Goal: Navigation & Orientation: Find specific page/section

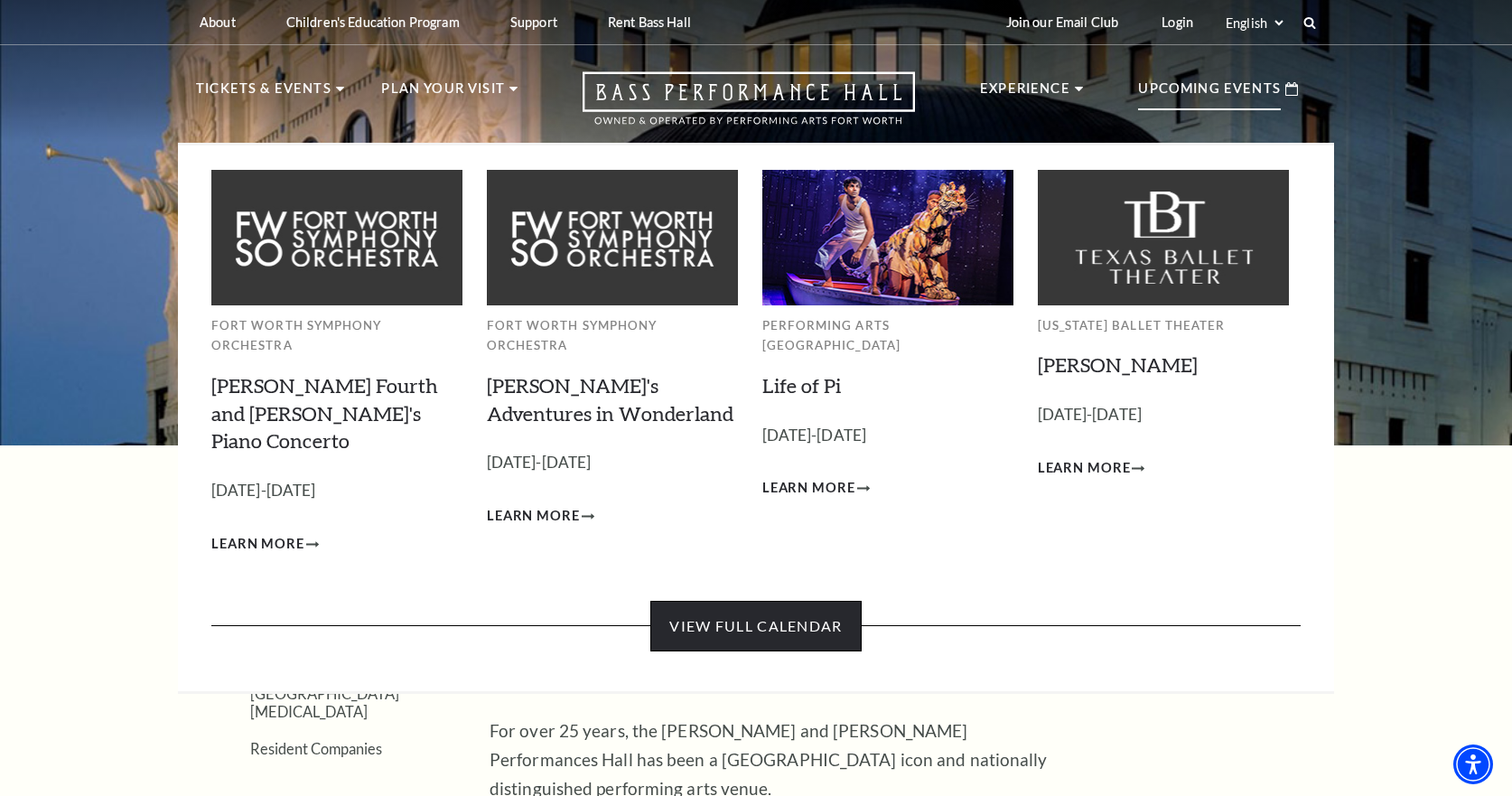
click at [776, 601] on link "View Full Calendar" at bounding box center [755, 626] width 211 height 50
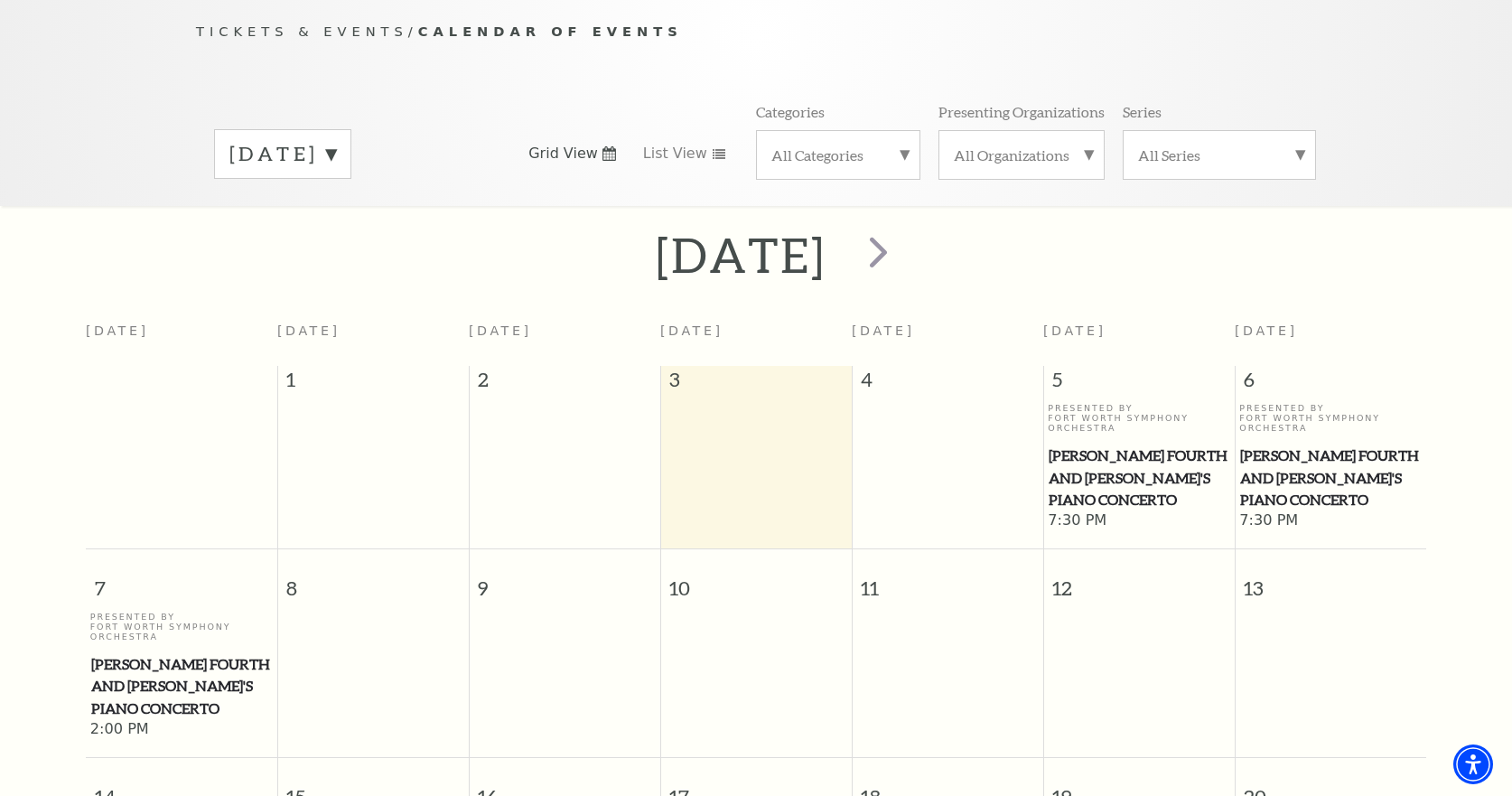
scroll to position [160, 0]
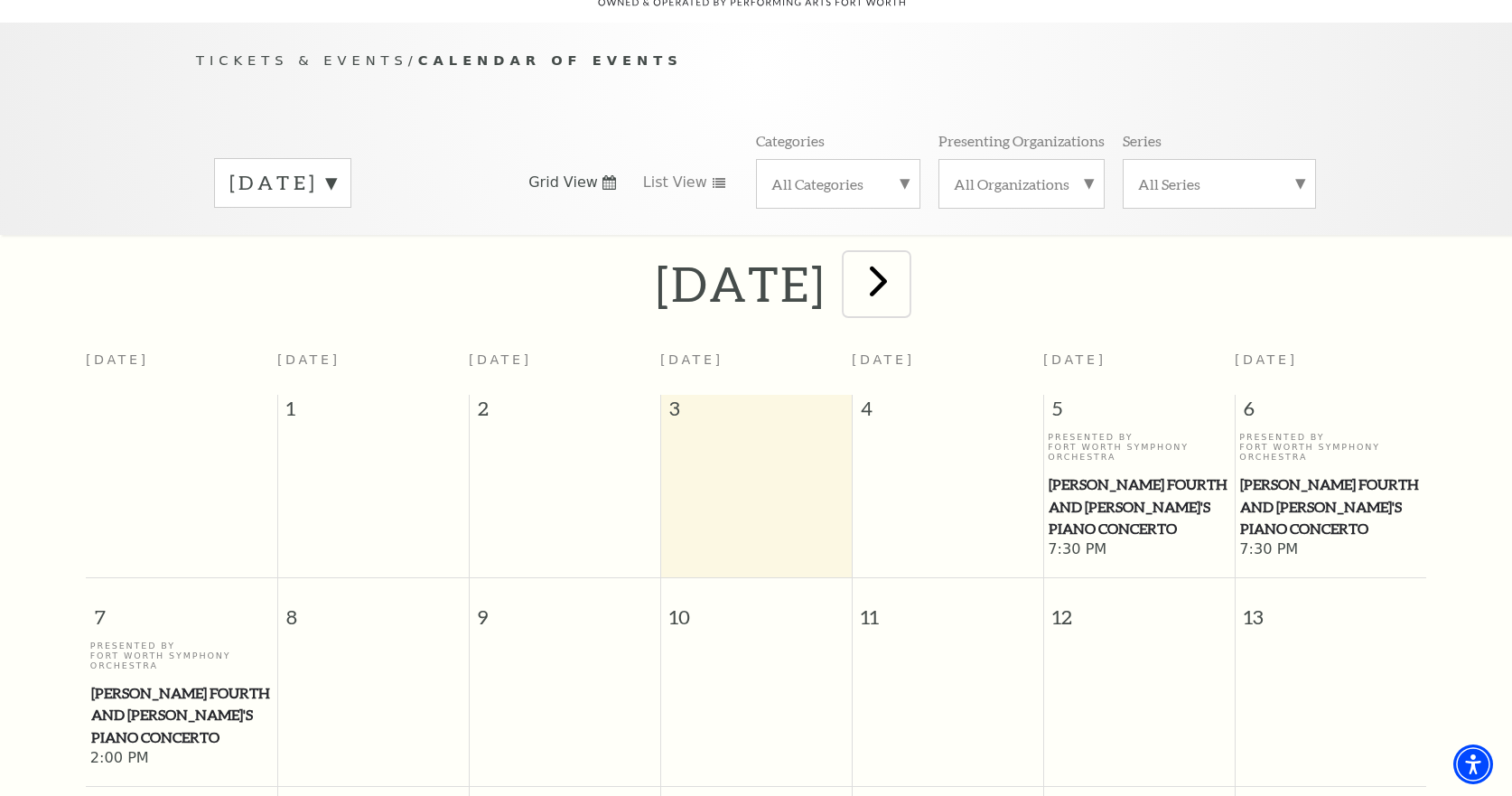
click at [905, 254] on span "next" at bounding box center [878, 280] width 51 height 51
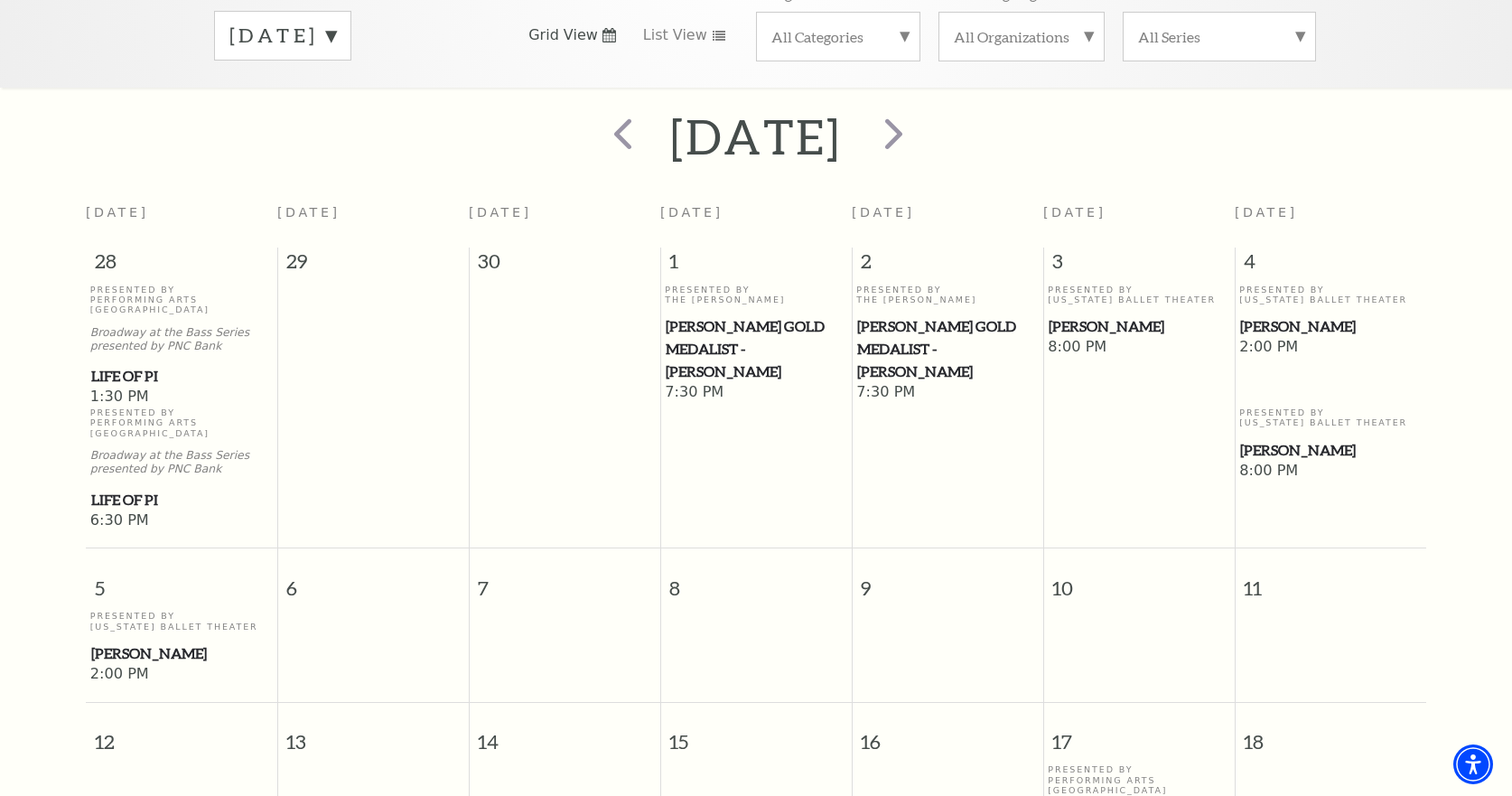
scroll to position [70, 0]
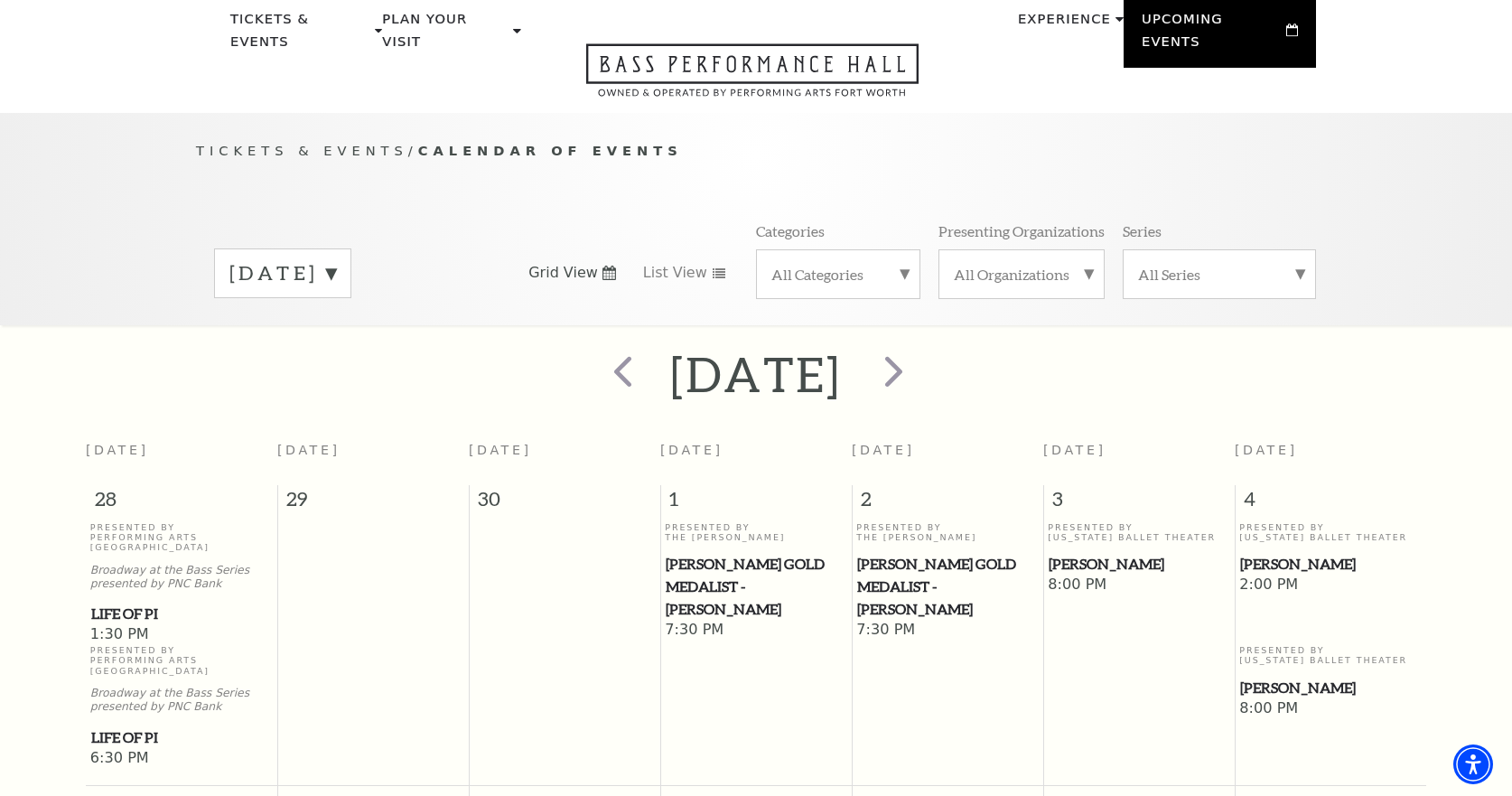
click at [336, 259] on label "October 2025" at bounding box center [282, 273] width 107 height 28
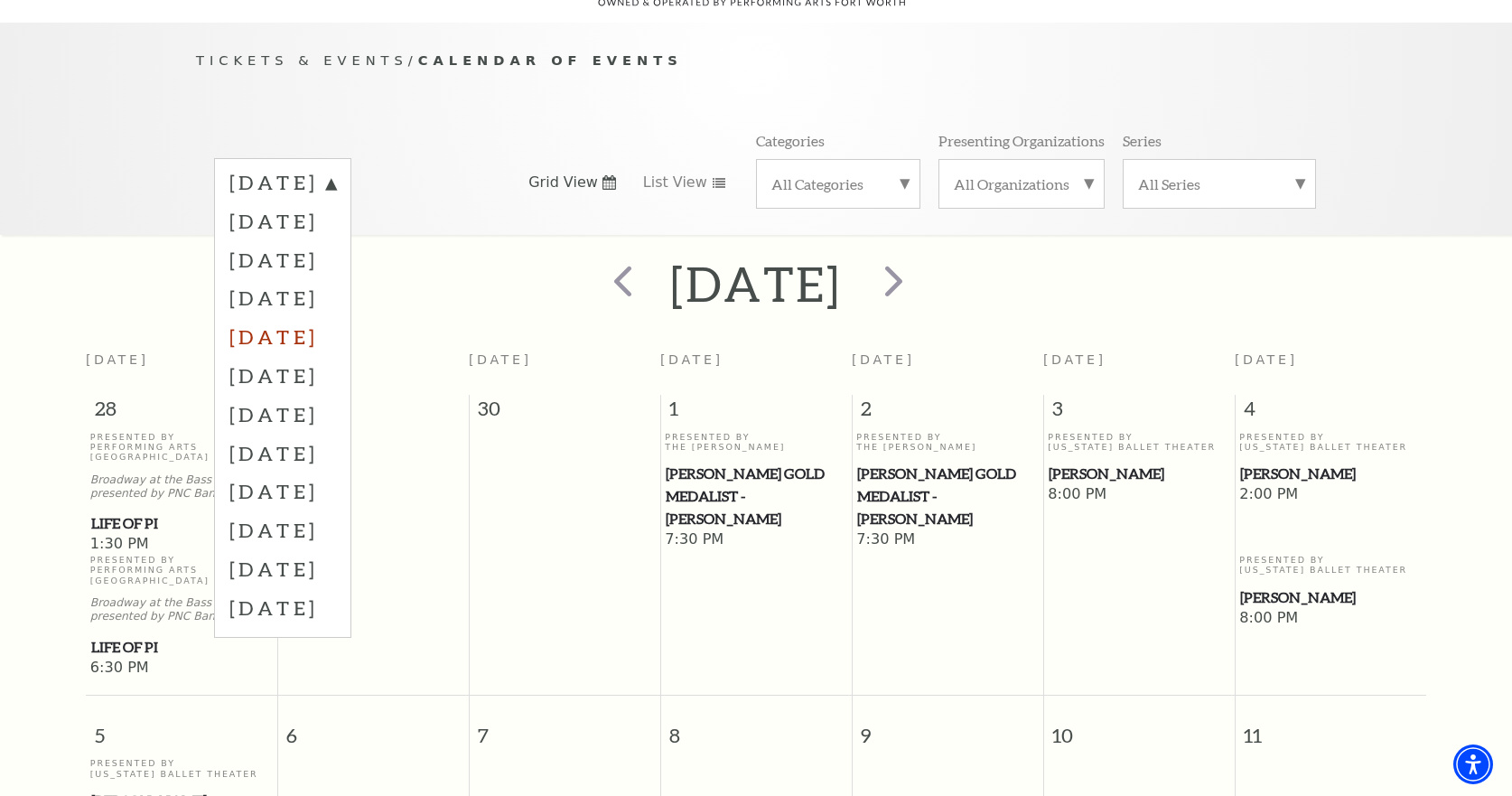
scroll to position [271, 0]
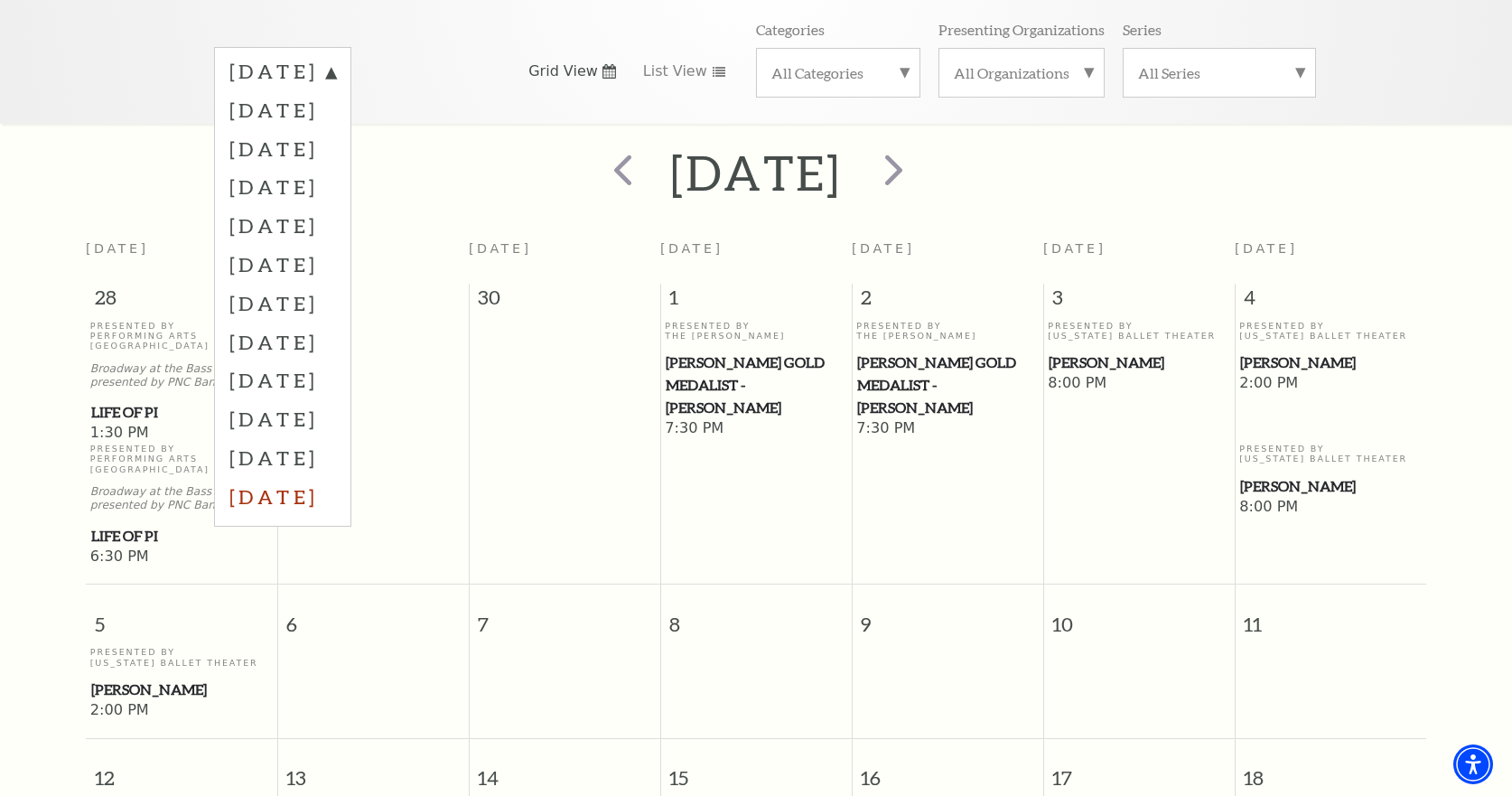
click at [336, 477] on label "August 2026" at bounding box center [282, 497] width 107 height 39
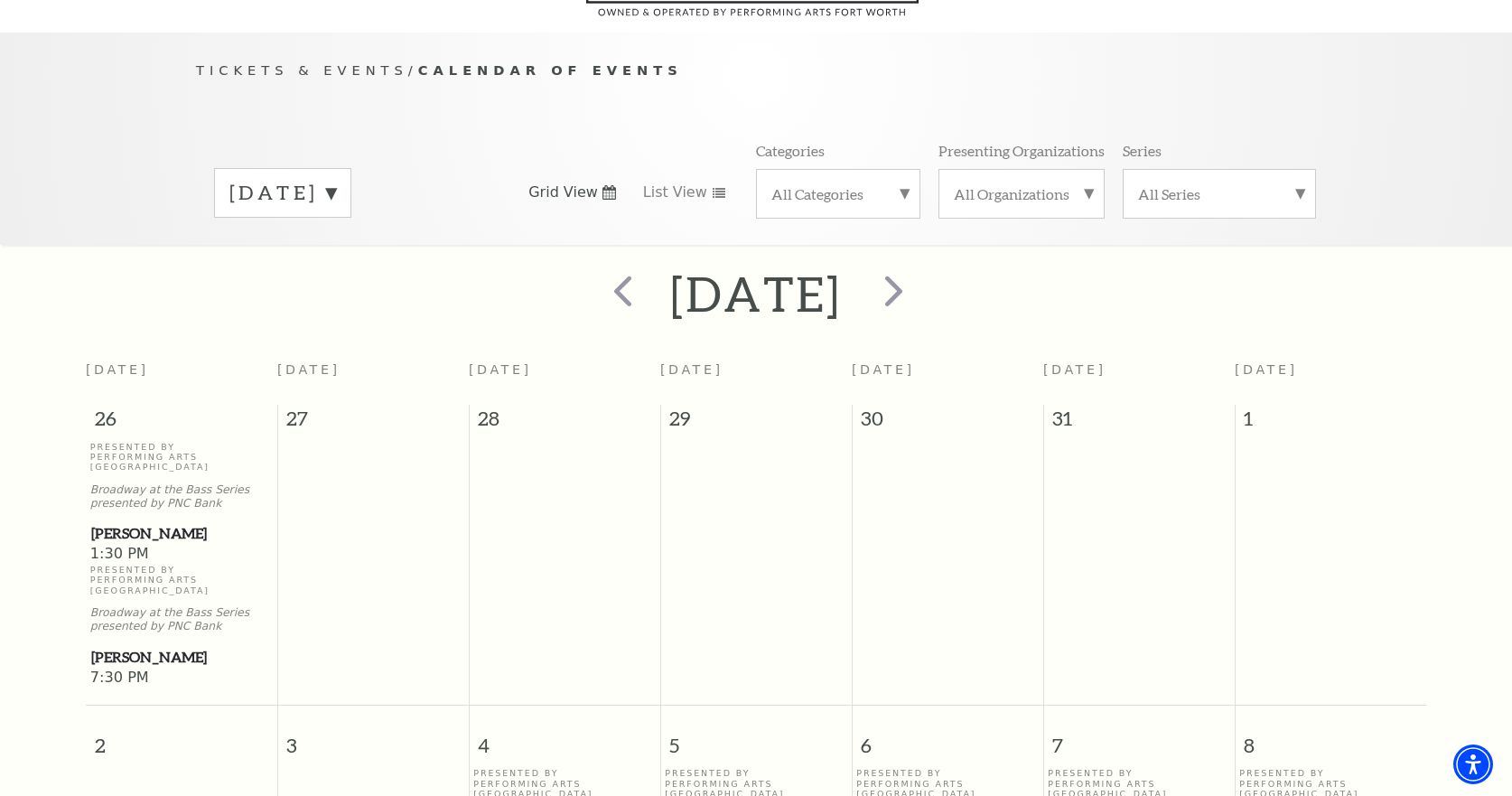
scroll to position [0, 0]
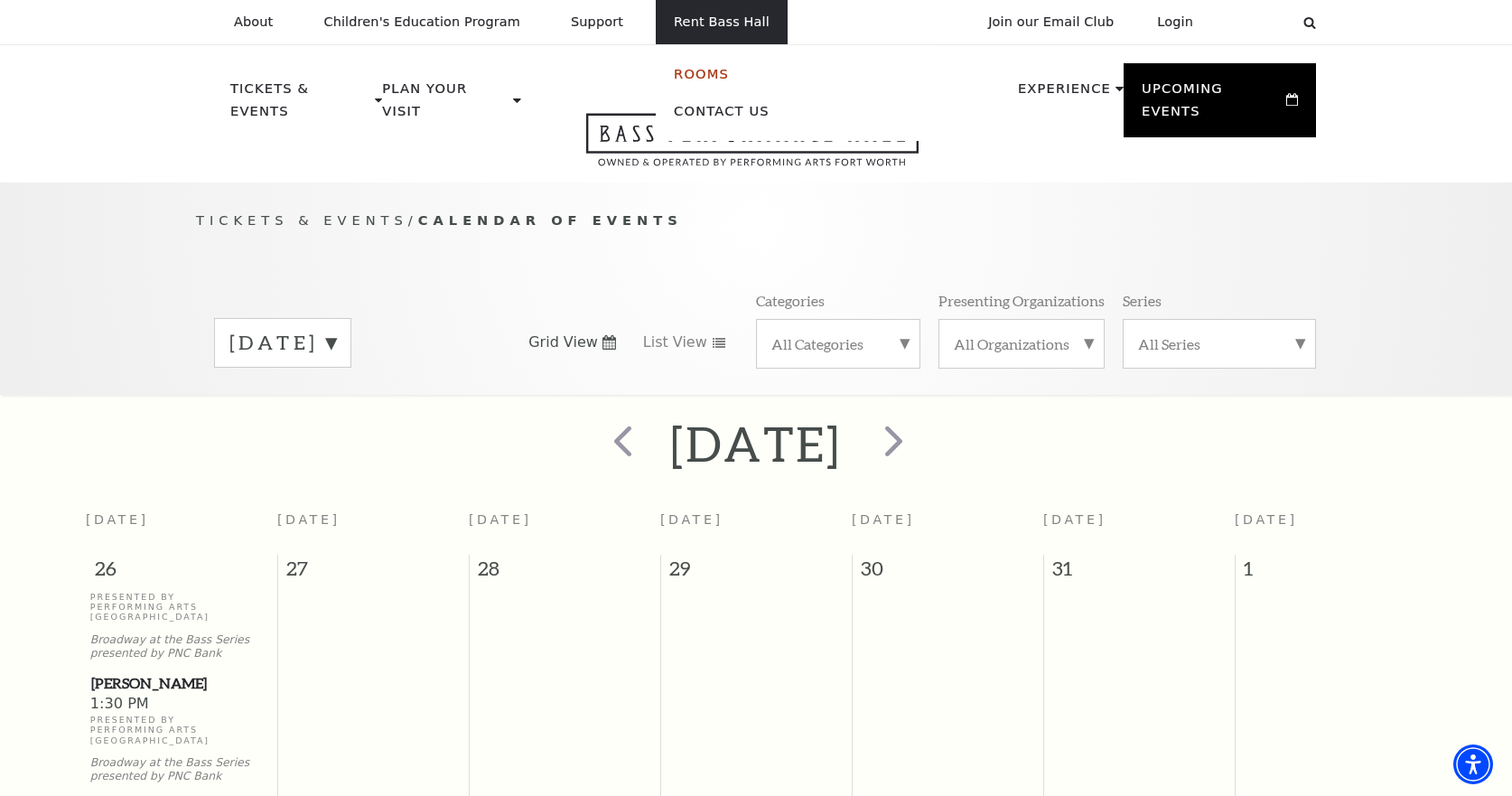
click at [674, 73] on link "Rooms" at bounding box center [701, 73] width 55 height 16
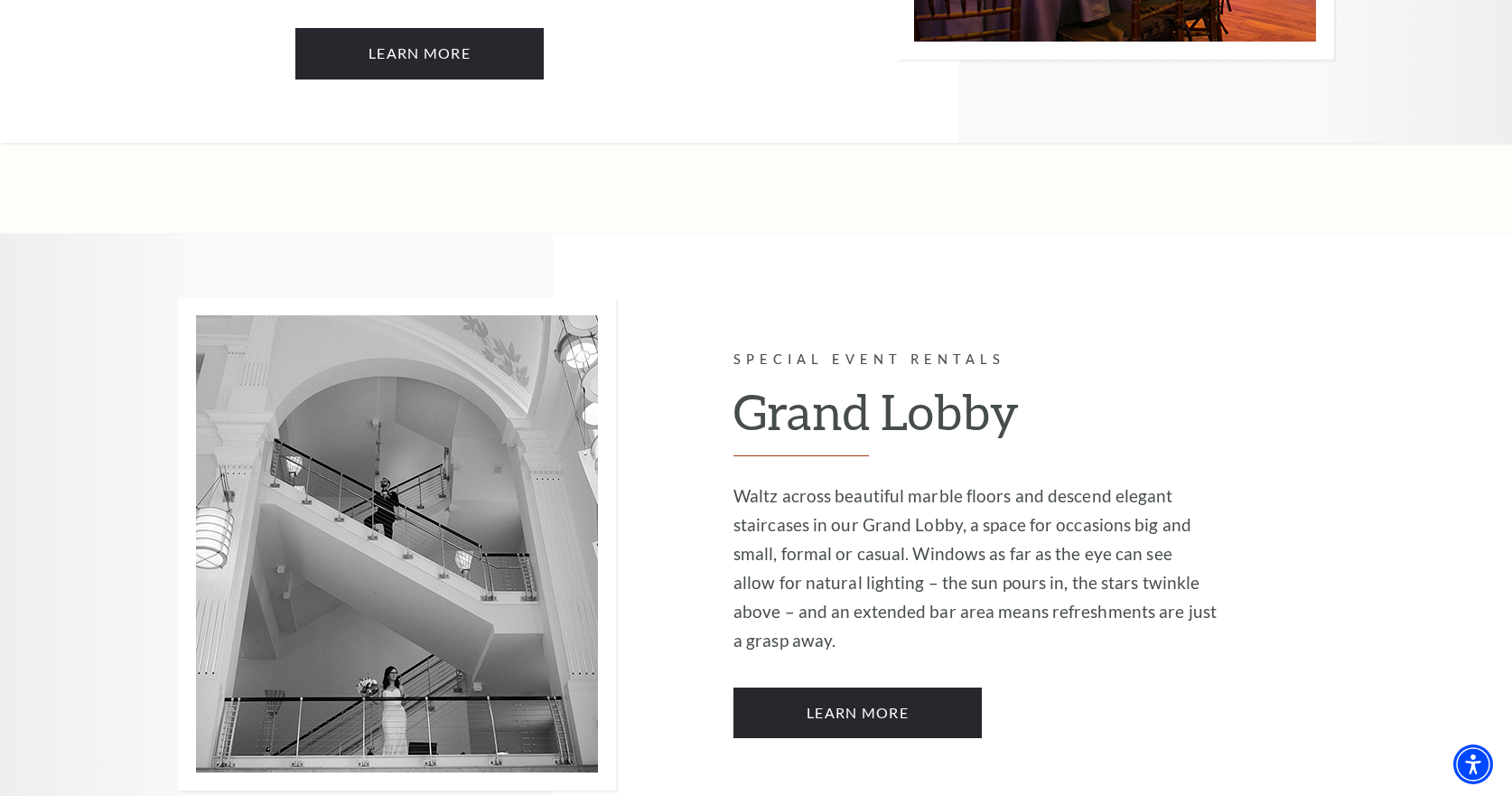
scroll to position [2800, 0]
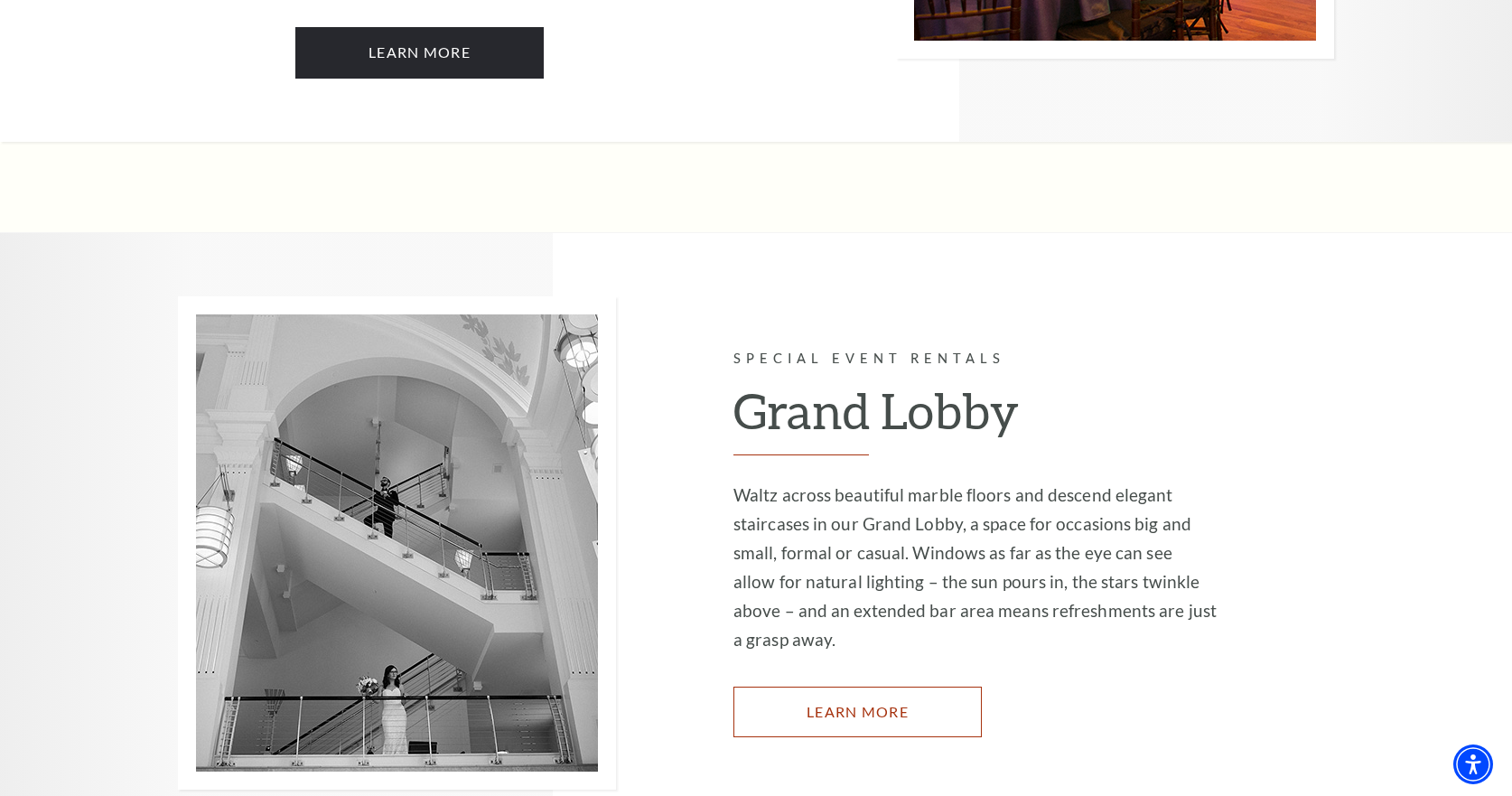
click at [845, 686] on link "Learn More" at bounding box center [857, 711] width 248 height 50
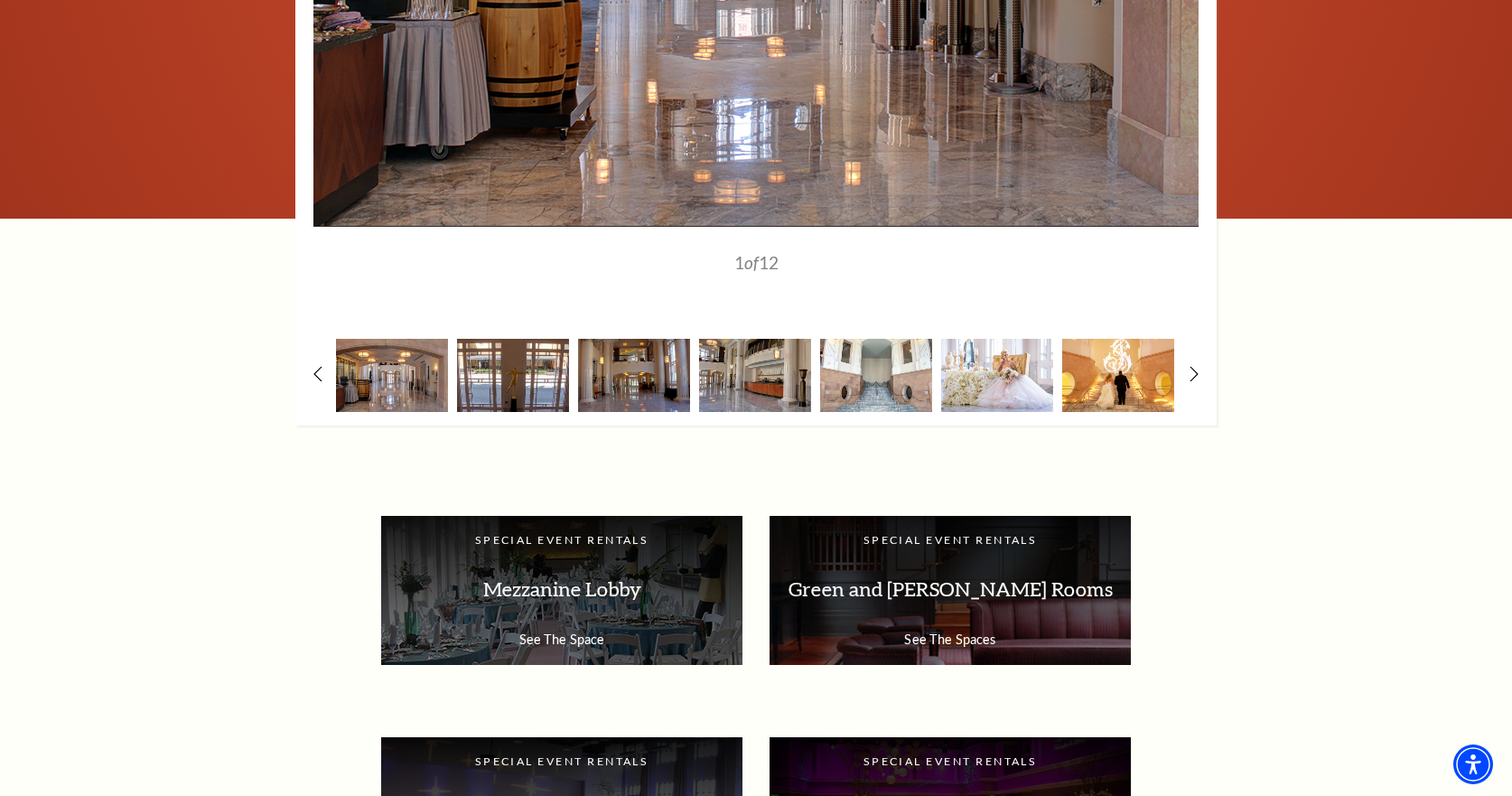
scroll to position [2187, 0]
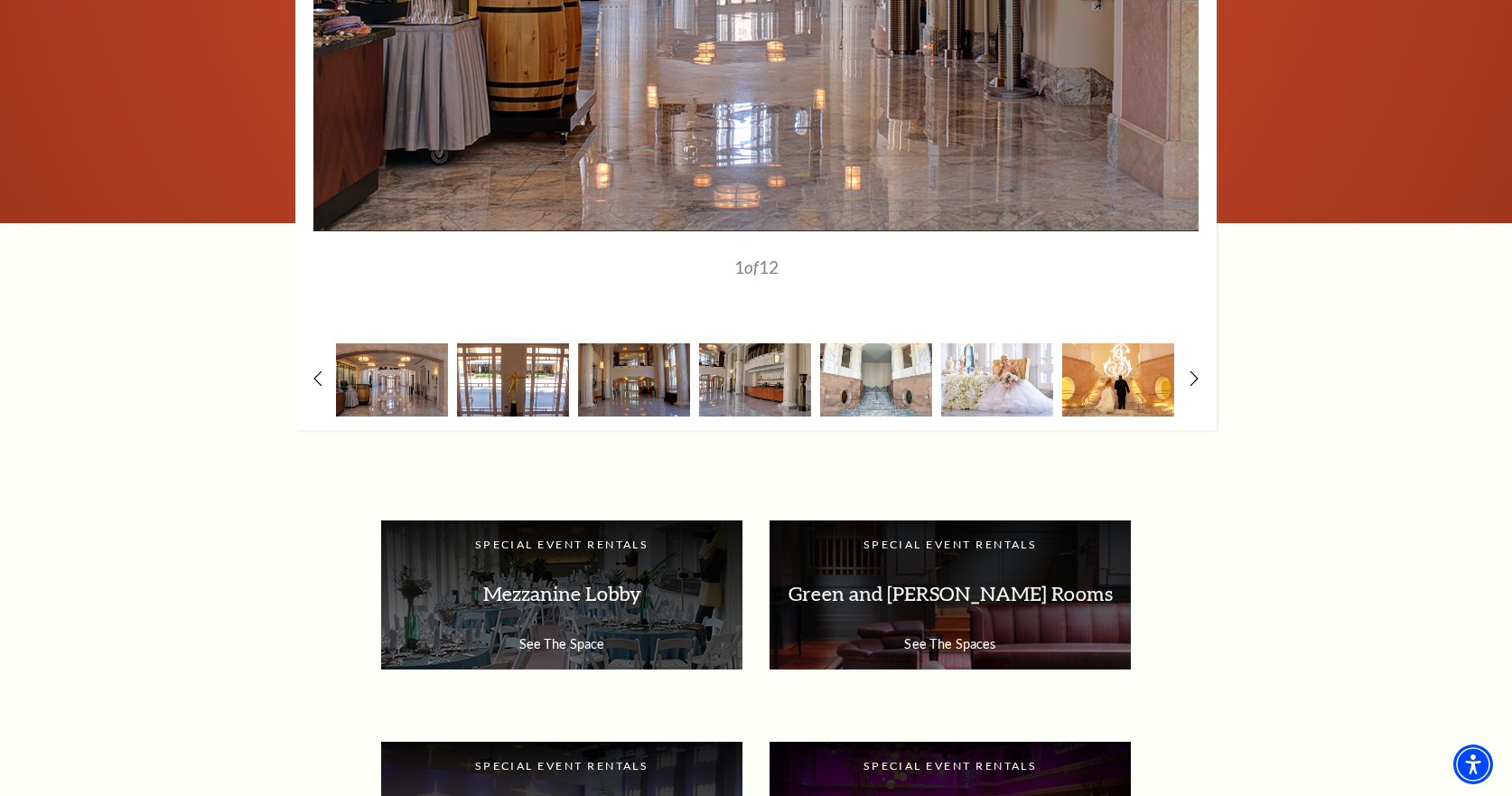
click at [510, 355] on img at bounding box center [513, 380] width 112 height 73
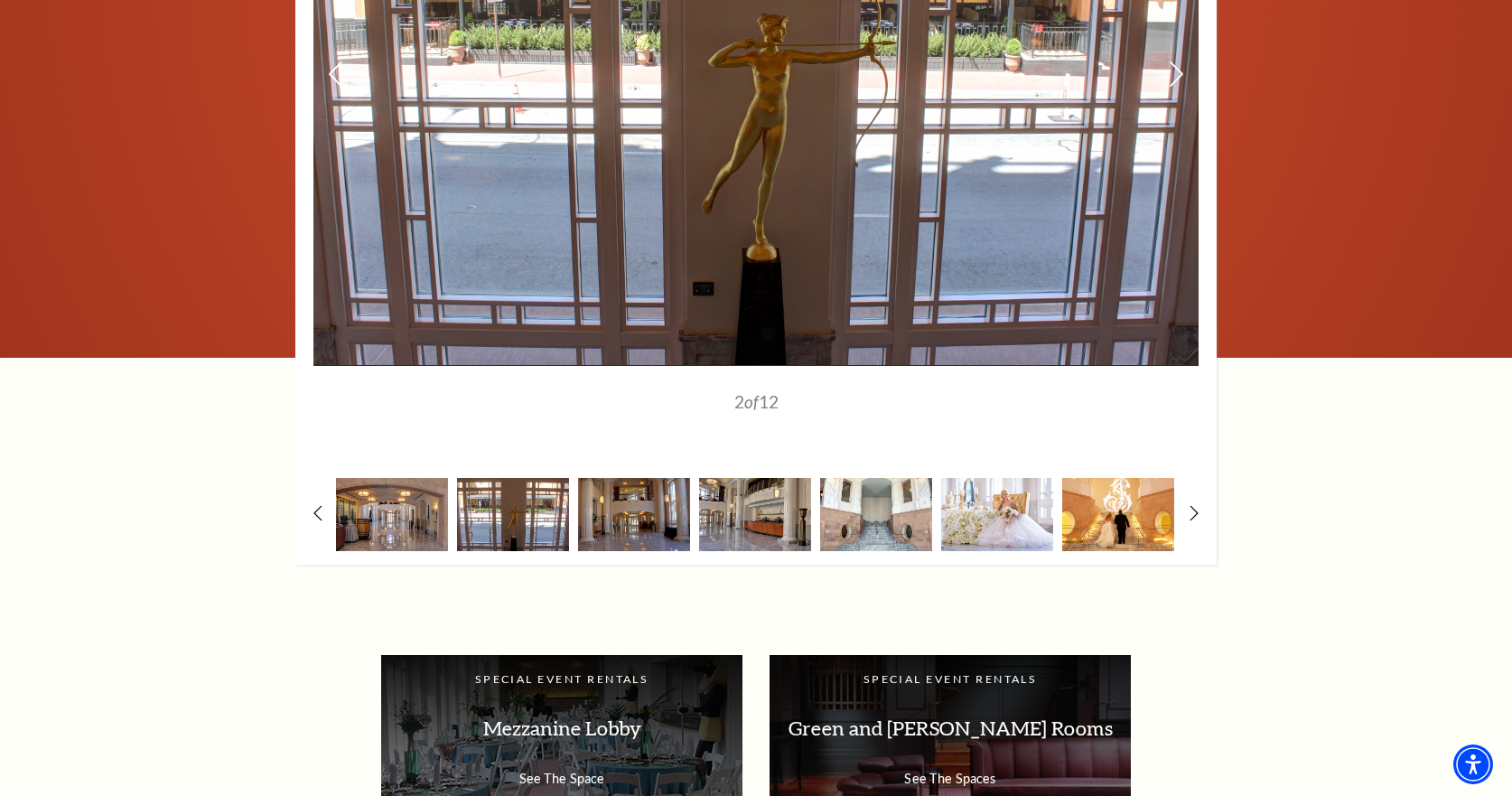
scroll to position [1916, 0]
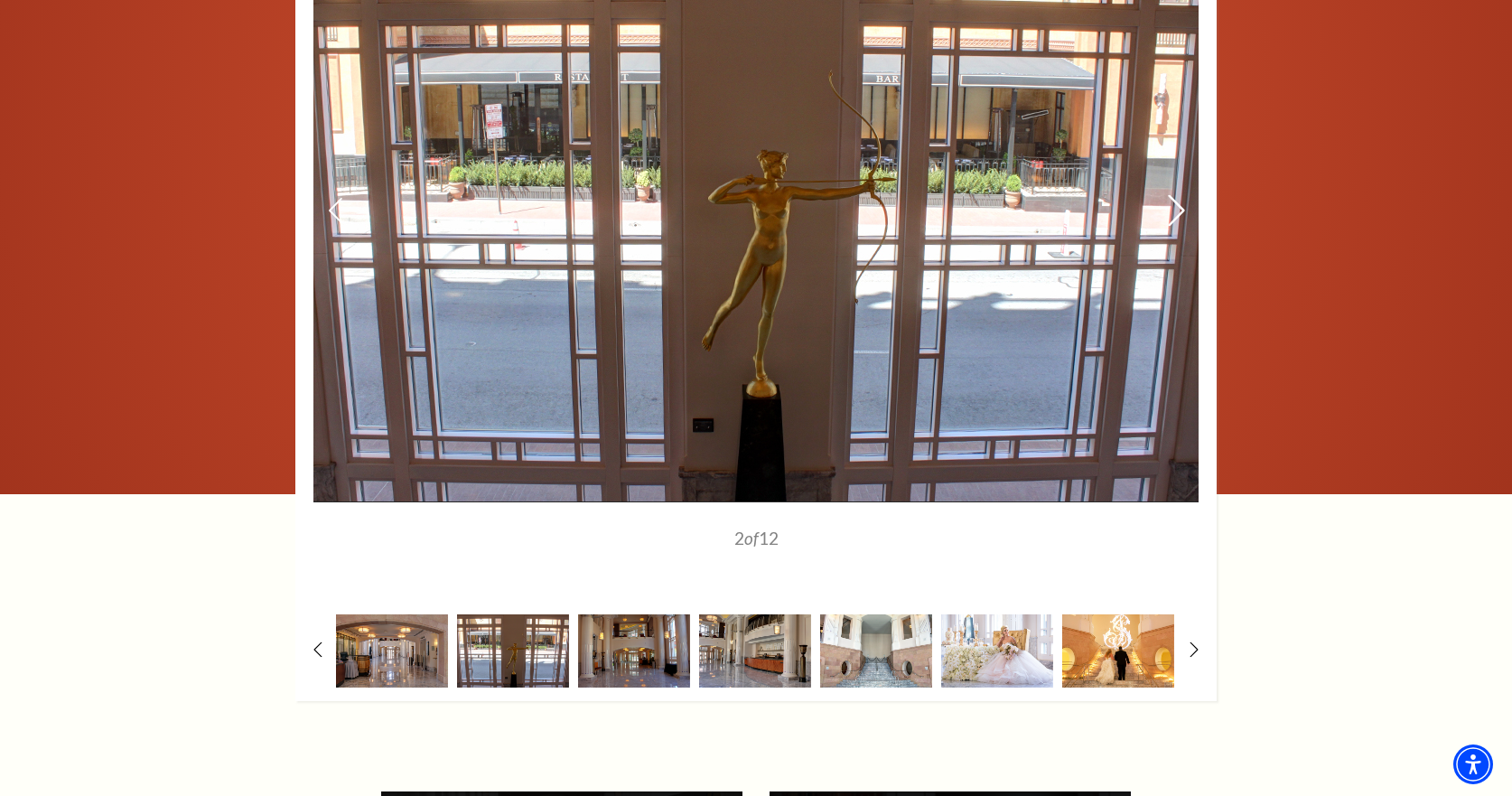
click at [1168, 195] on icon at bounding box center [1177, 211] width 19 height 32
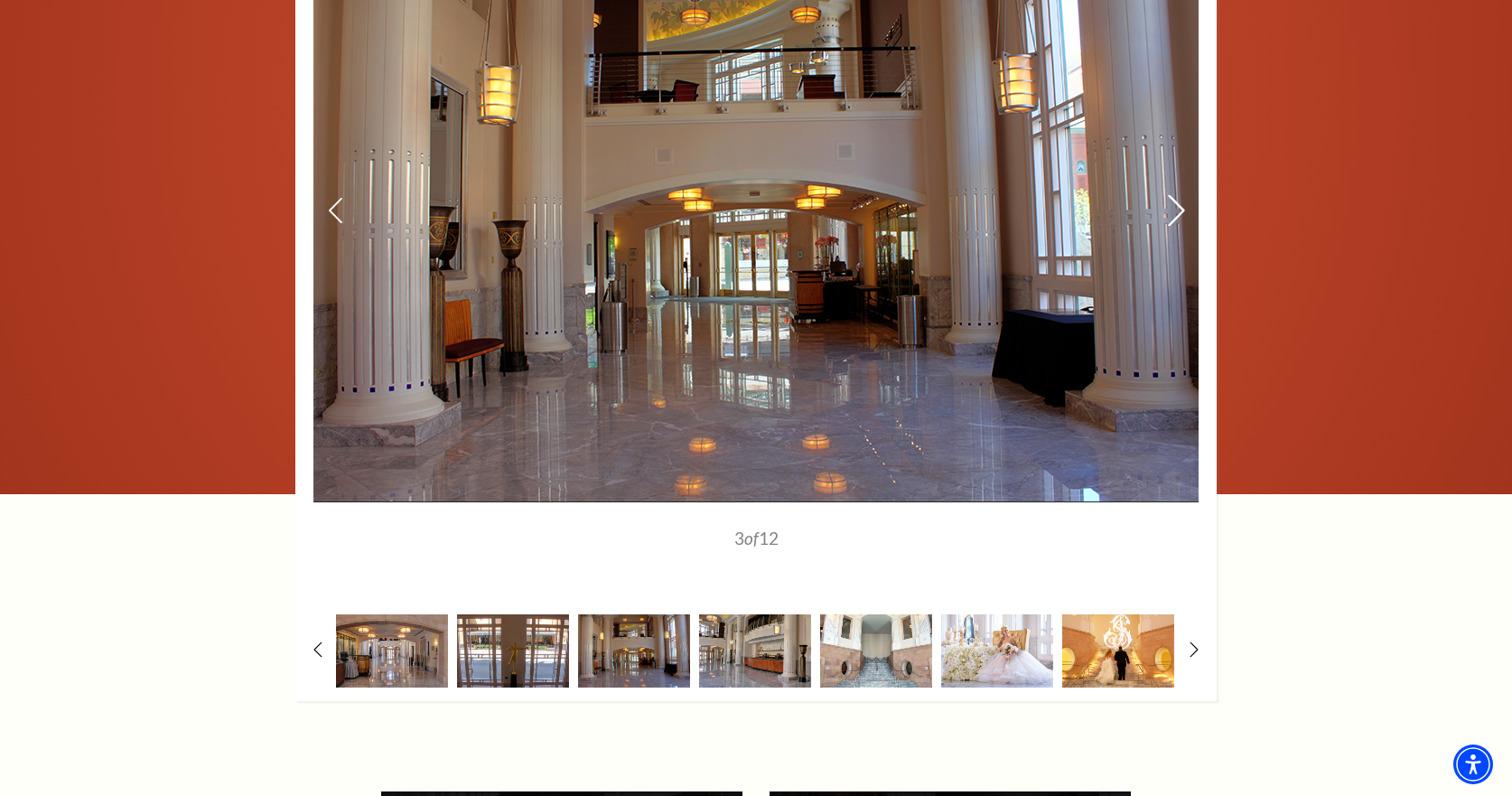
click at [1175, 195] on icon at bounding box center [1177, 211] width 19 height 32
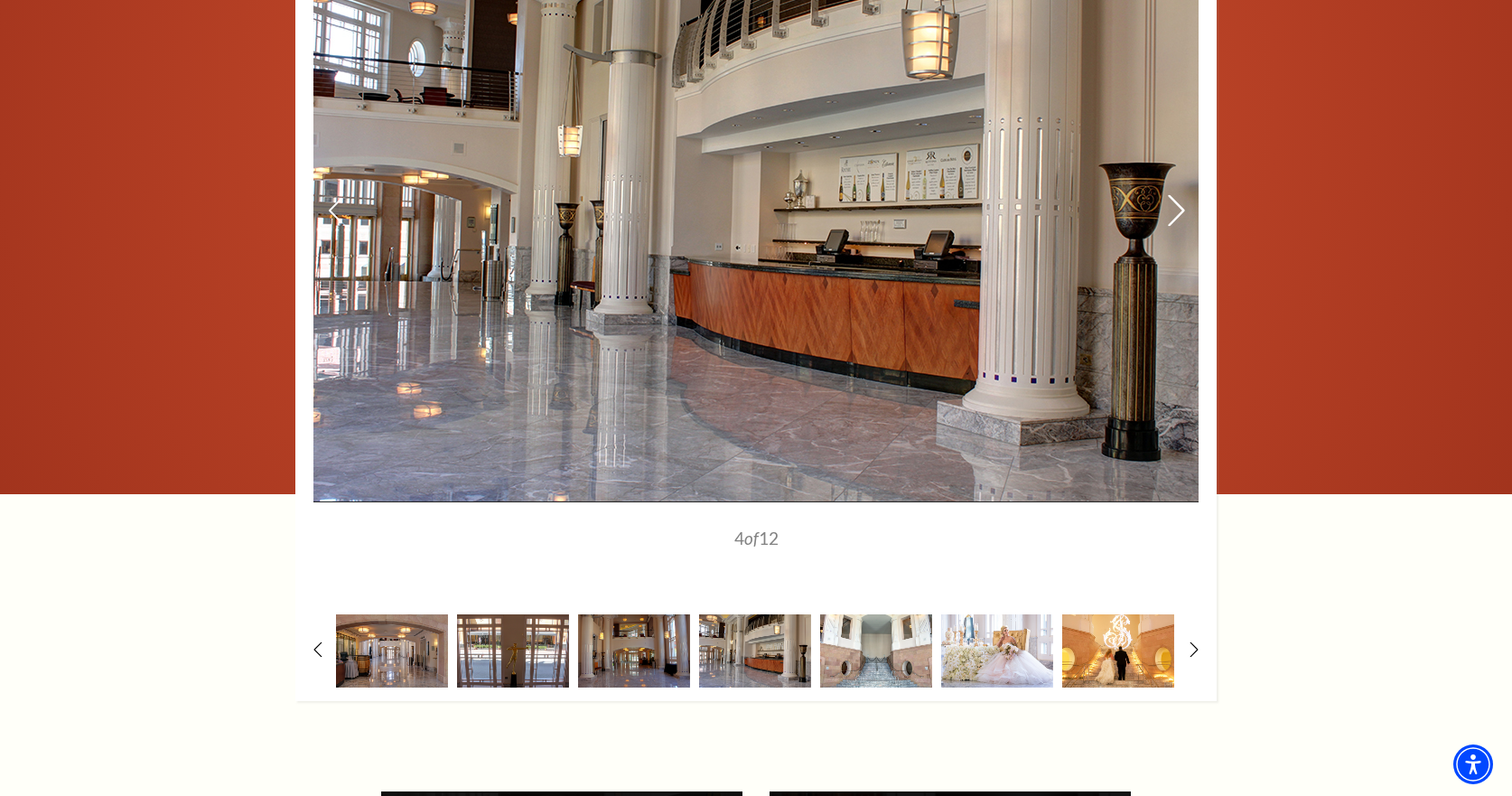
click at [1174, 195] on icon at bounding box center [1177, 211] width 19 height 32
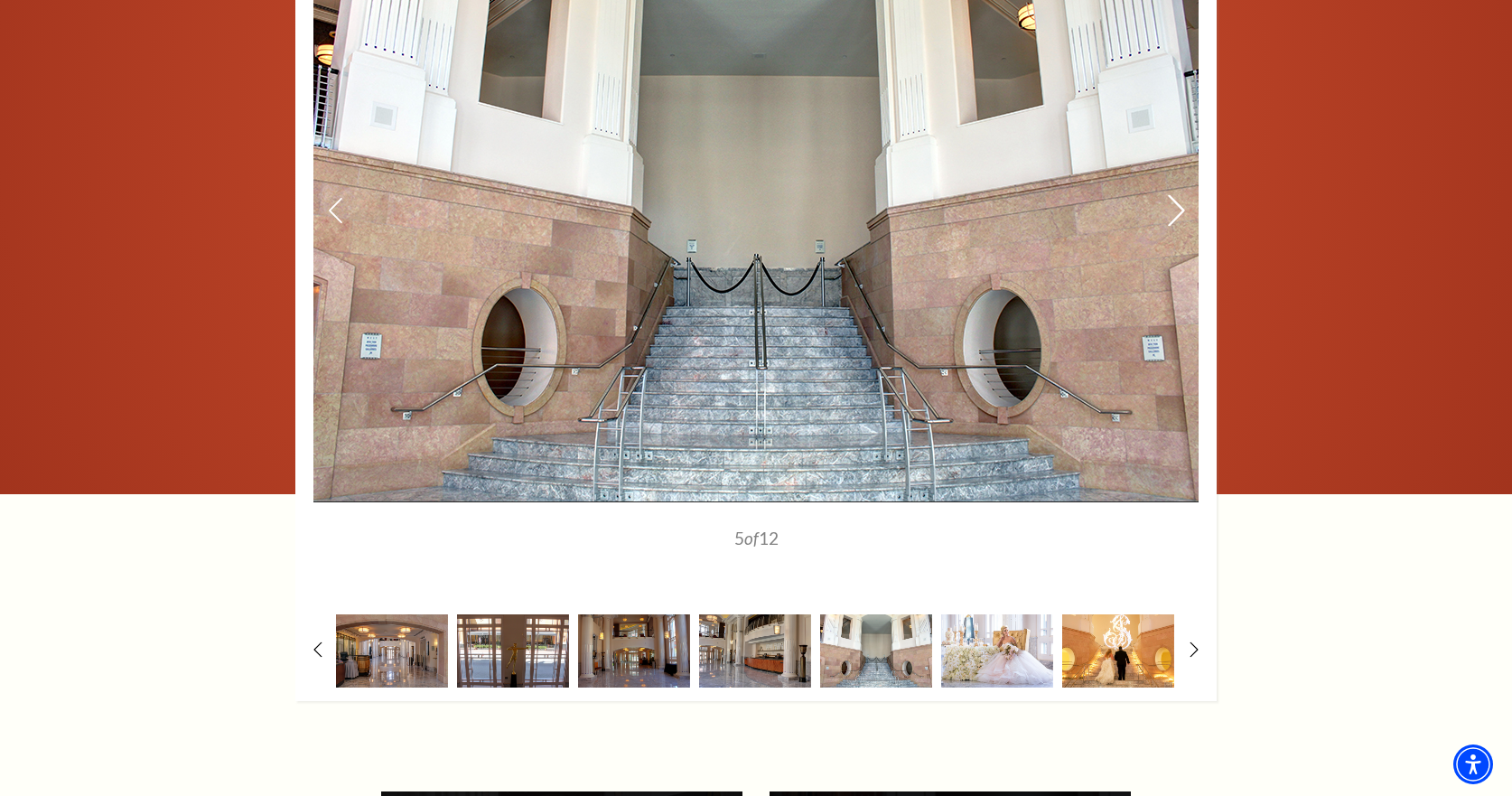
click at [1174, 195] on icon at bounding box center [1177, 211] width 19 height 32
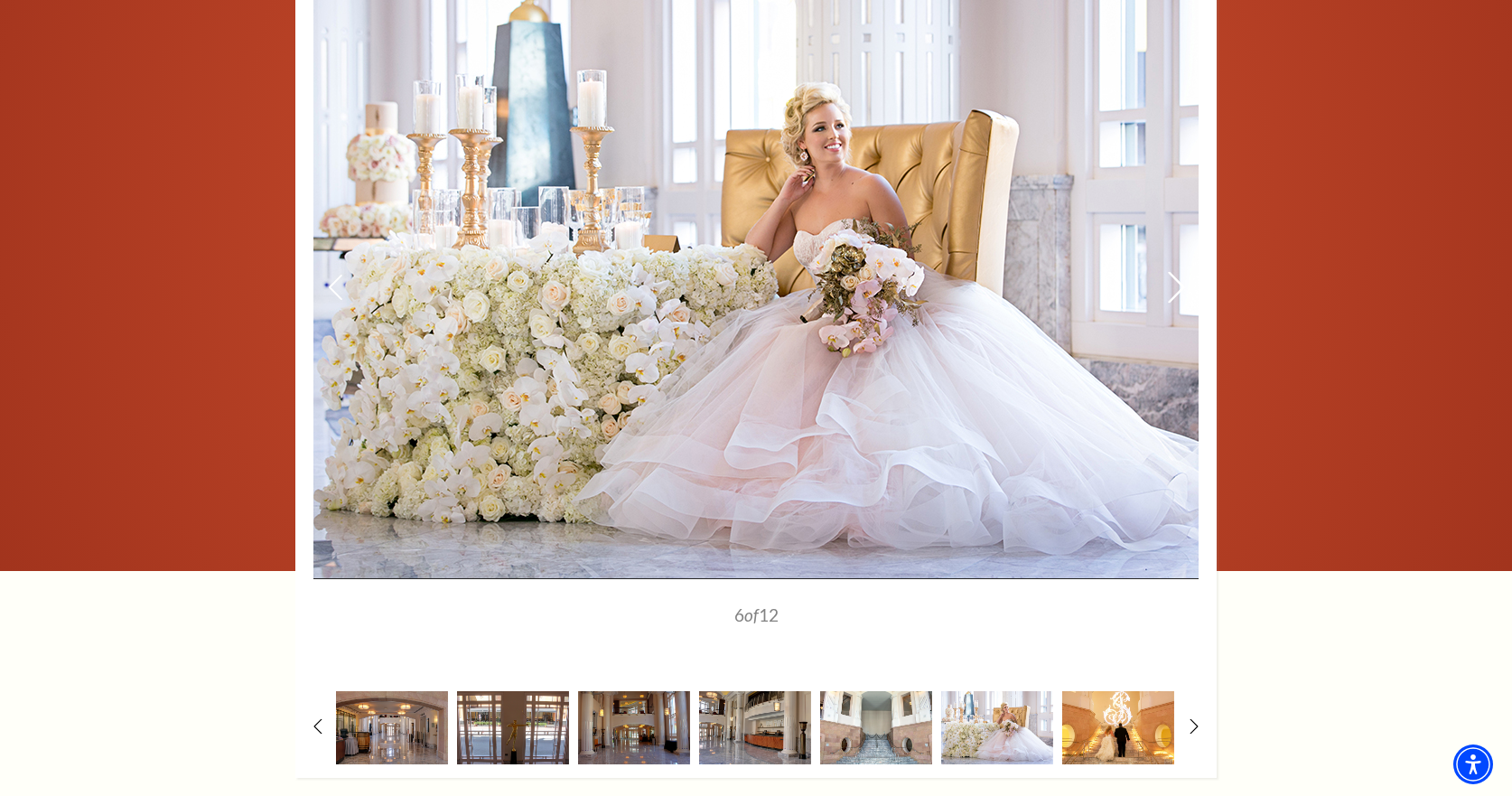
scroll to position [1736, 0]
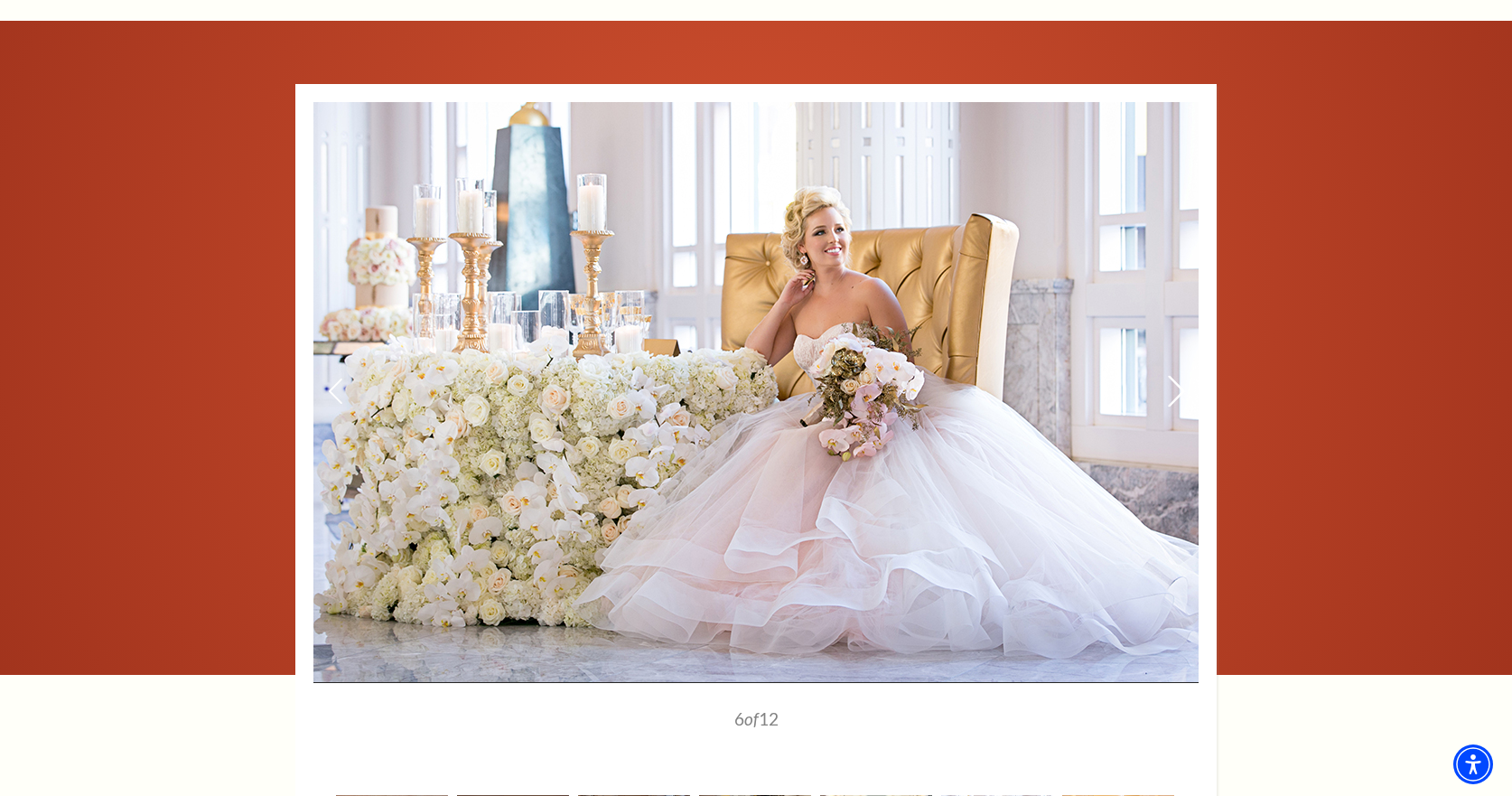
click at [1172, 376] on icon at bounding box center [1177, 392] width 19 height 32
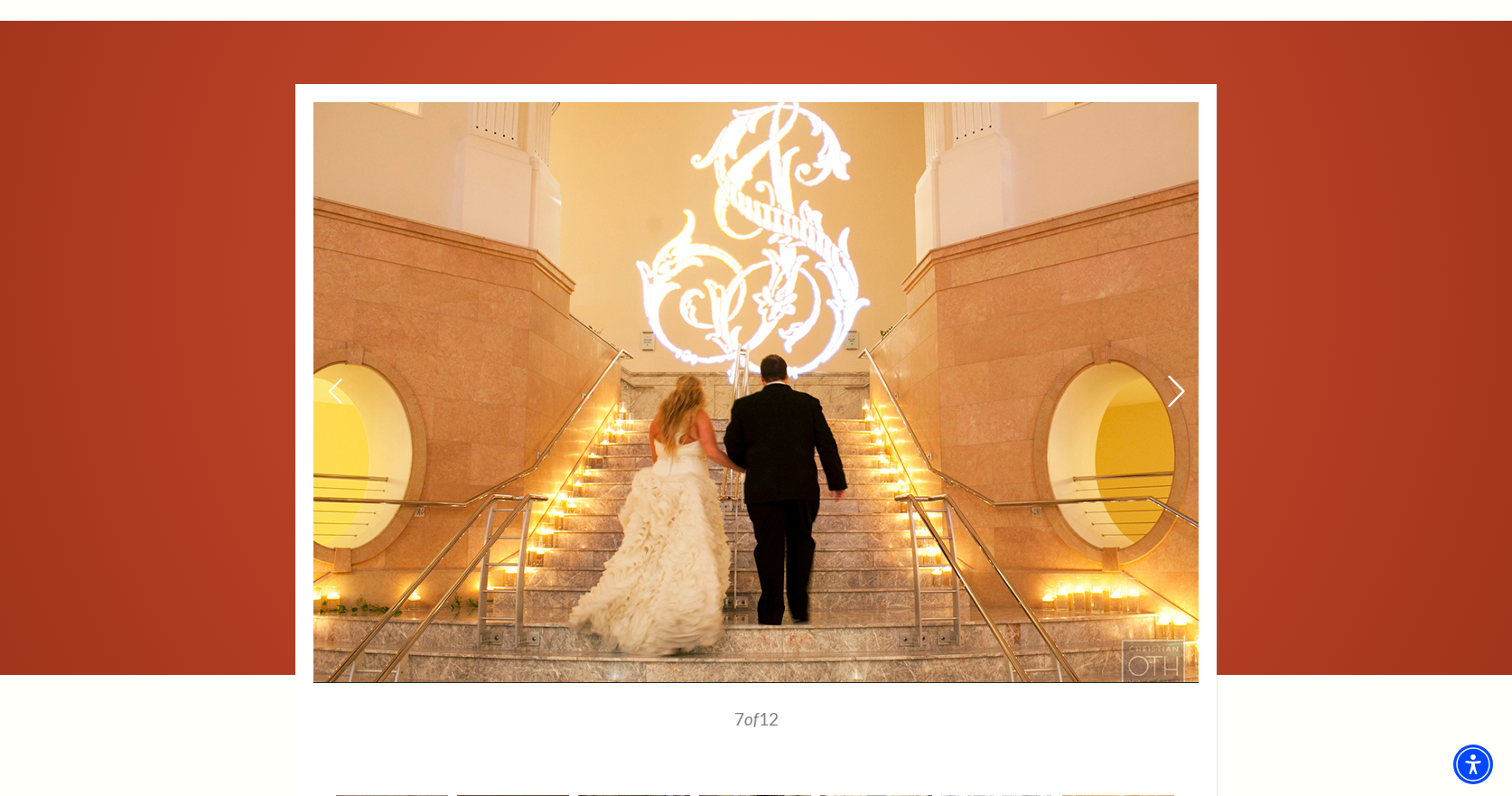
click at [1172, 376] on icon at bounding box center [1177, 392] width 19 height 32
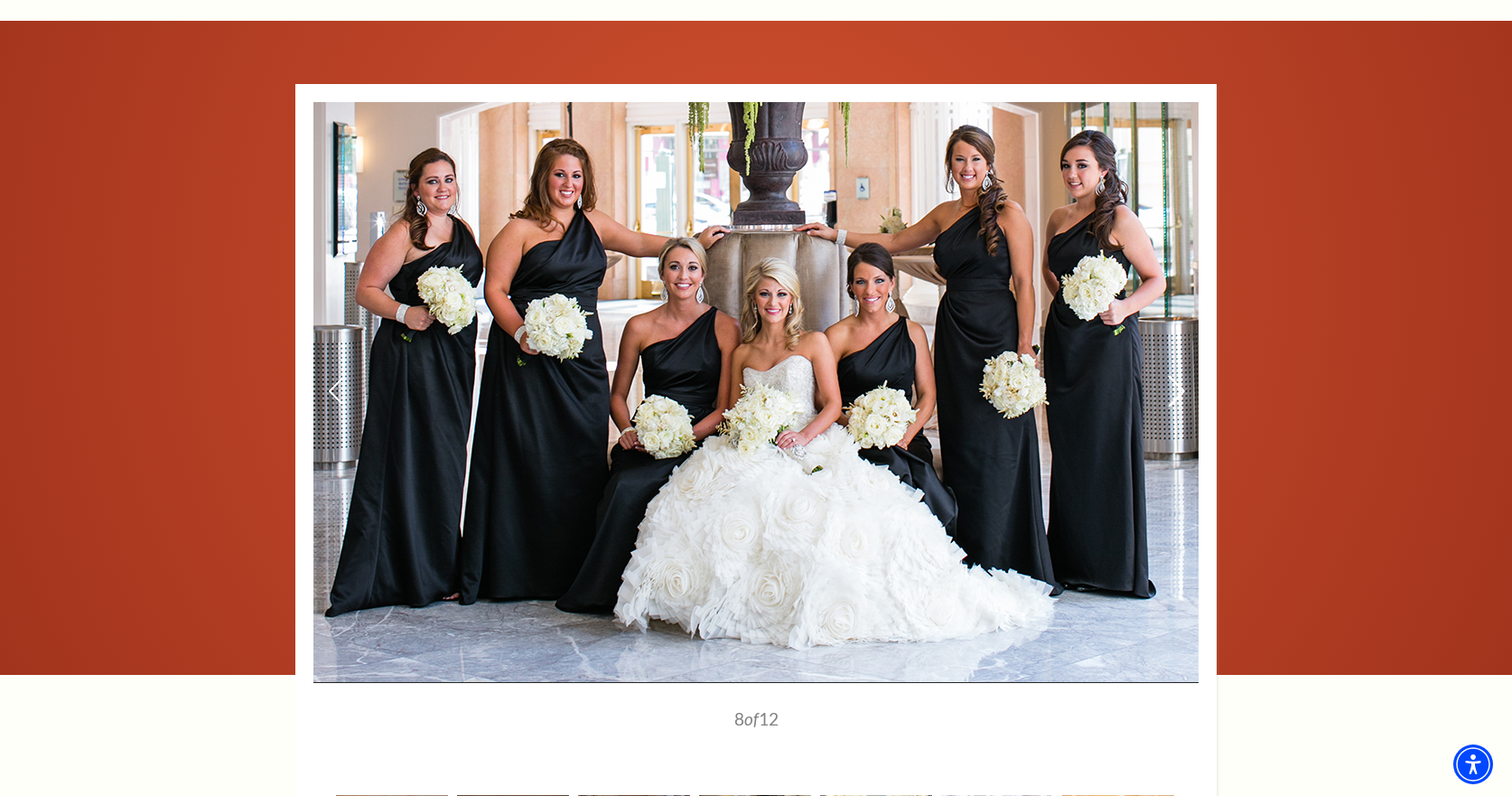
click at [1172, 376] on icon at bounding box center [1177, 392] width 19 height 32
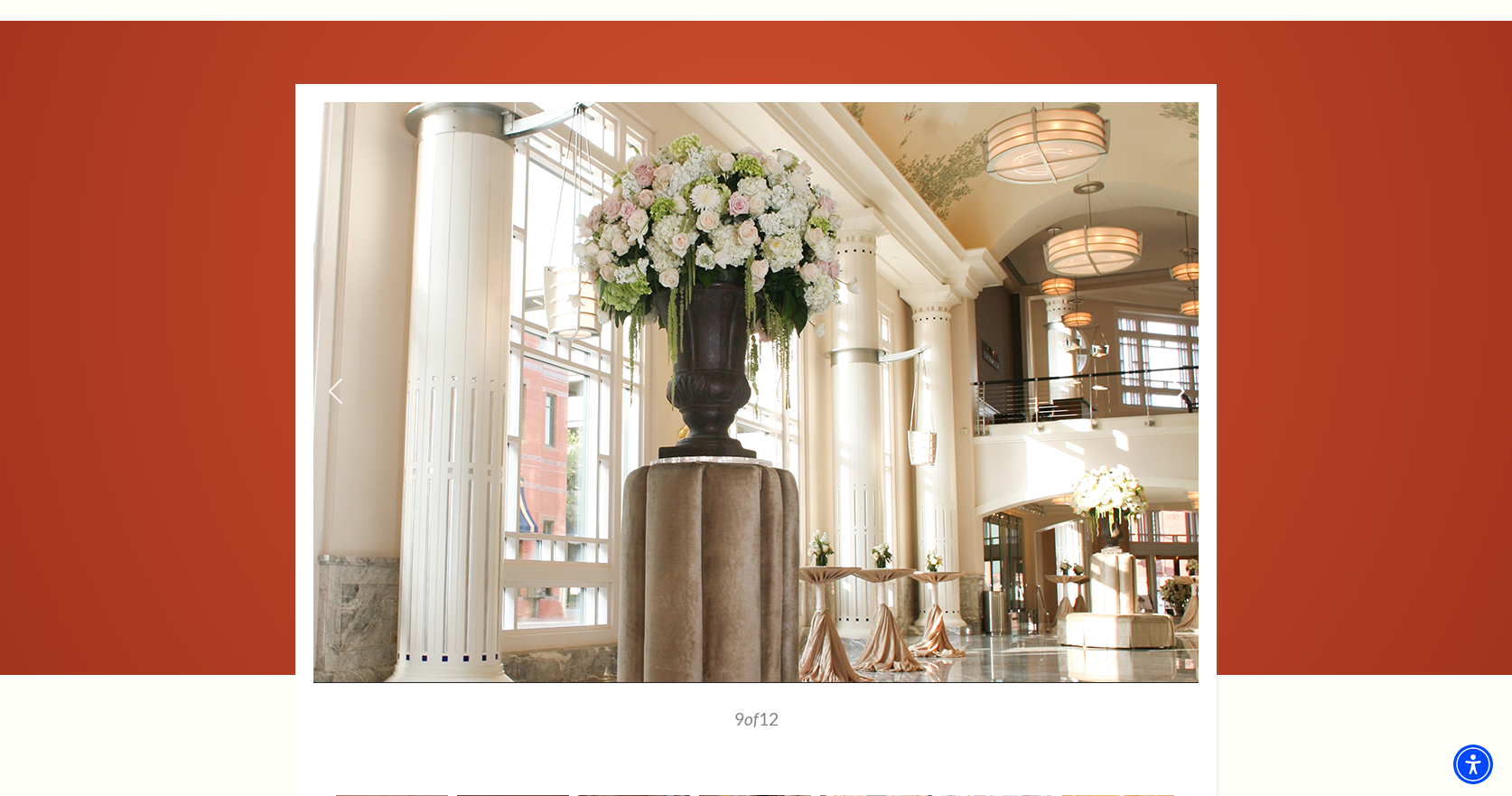
click at [1172, 376] on icon at bounding box center [1177, 392] width 19 height 32
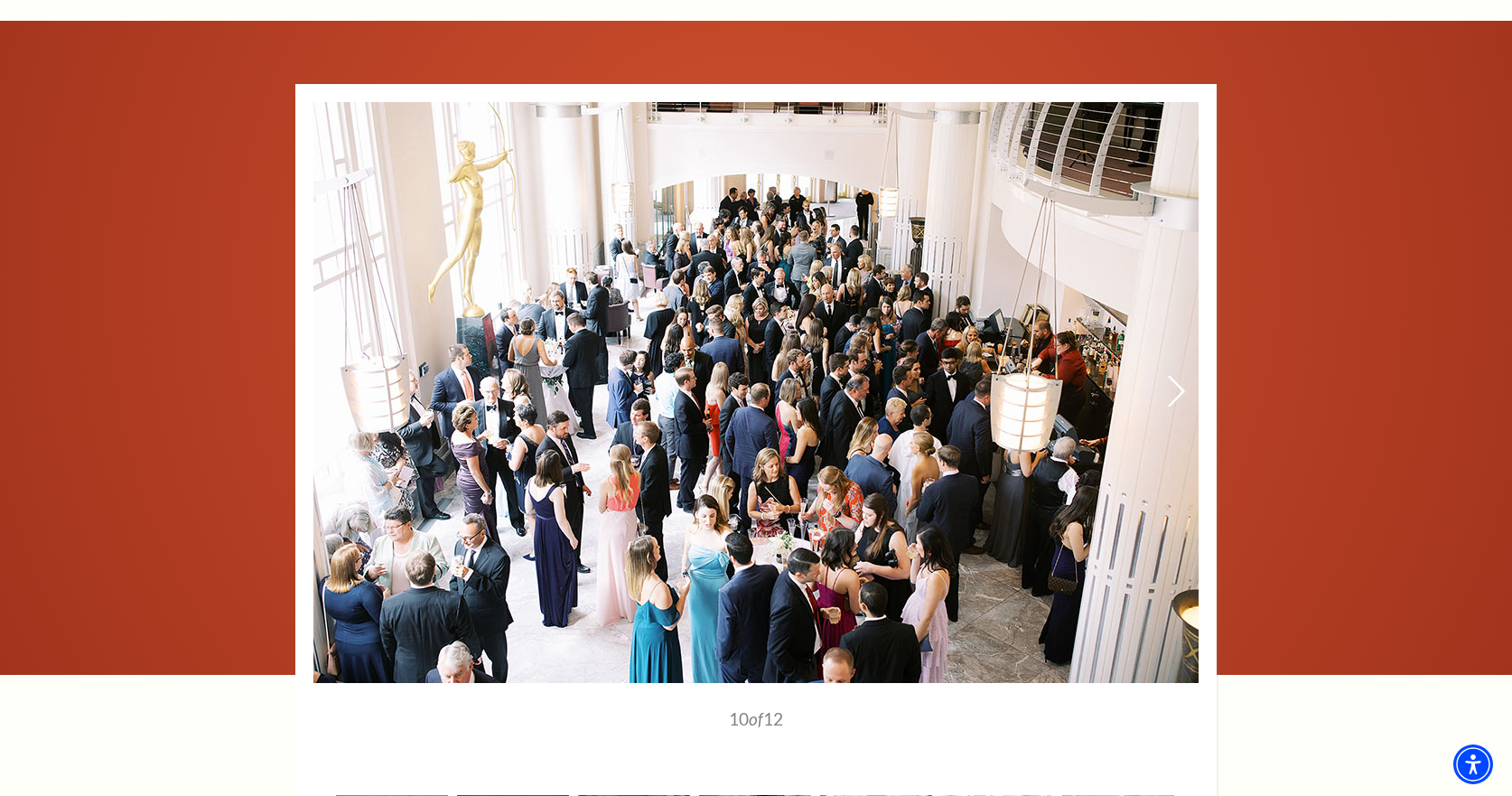
click at [1172, 376] on icon at bounding box center [1177, 392] width 19 height 32
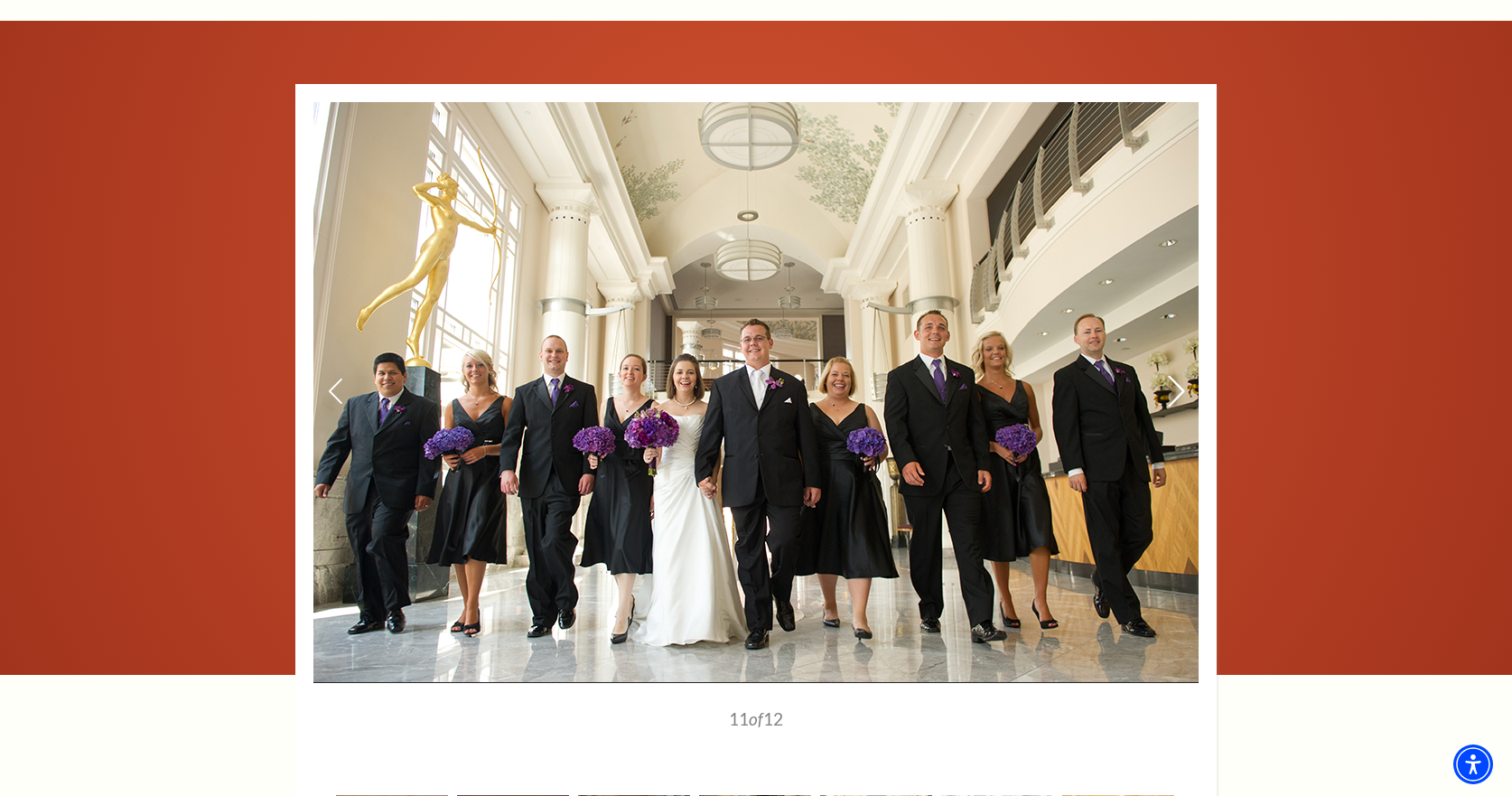
click at [1172, 376] on icon at bounding box center [1177, 392] width 19 height 32
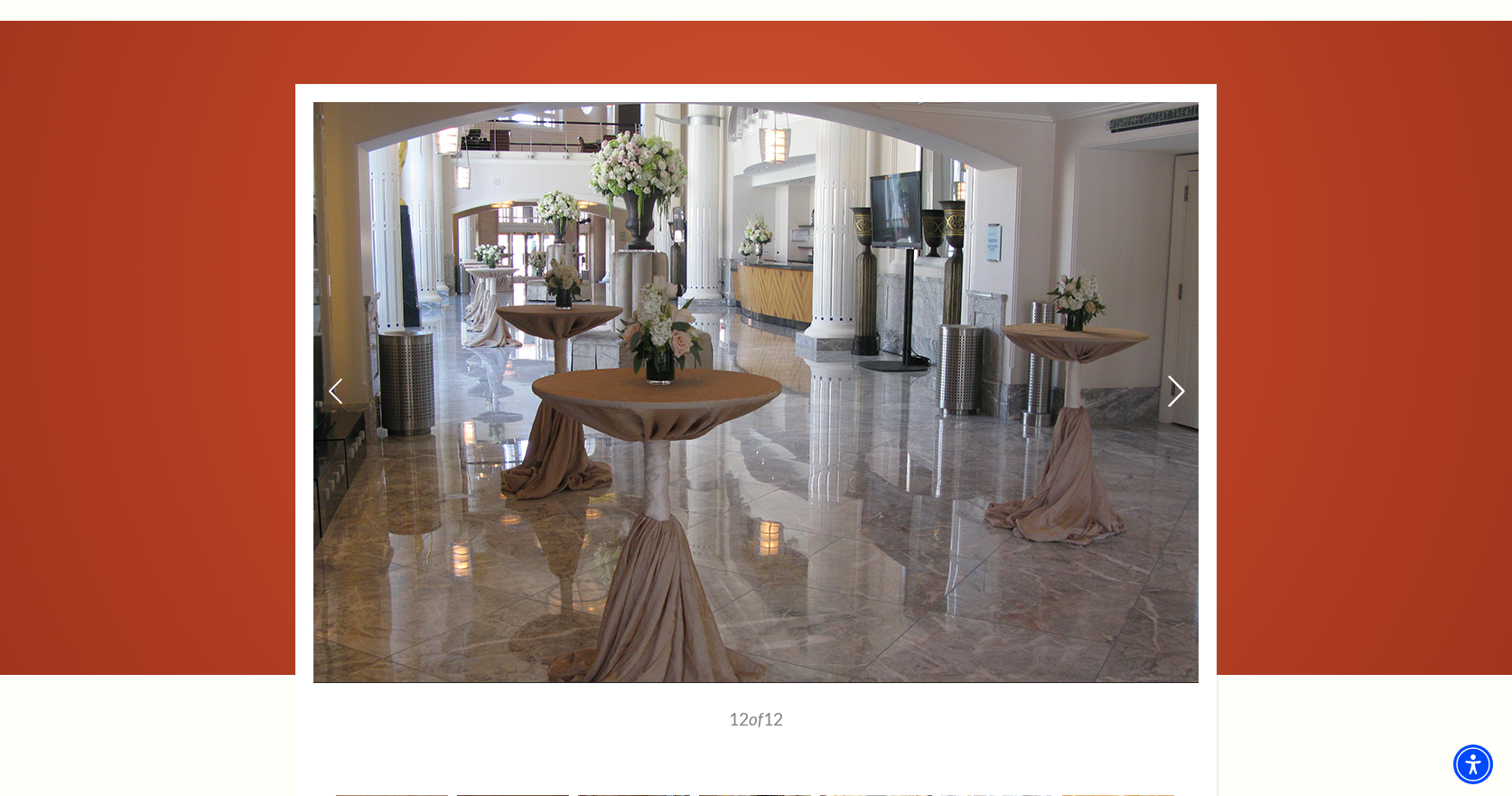
click at [1172, 376] on icon at bounding box center [1177, 392] width 19 height 32
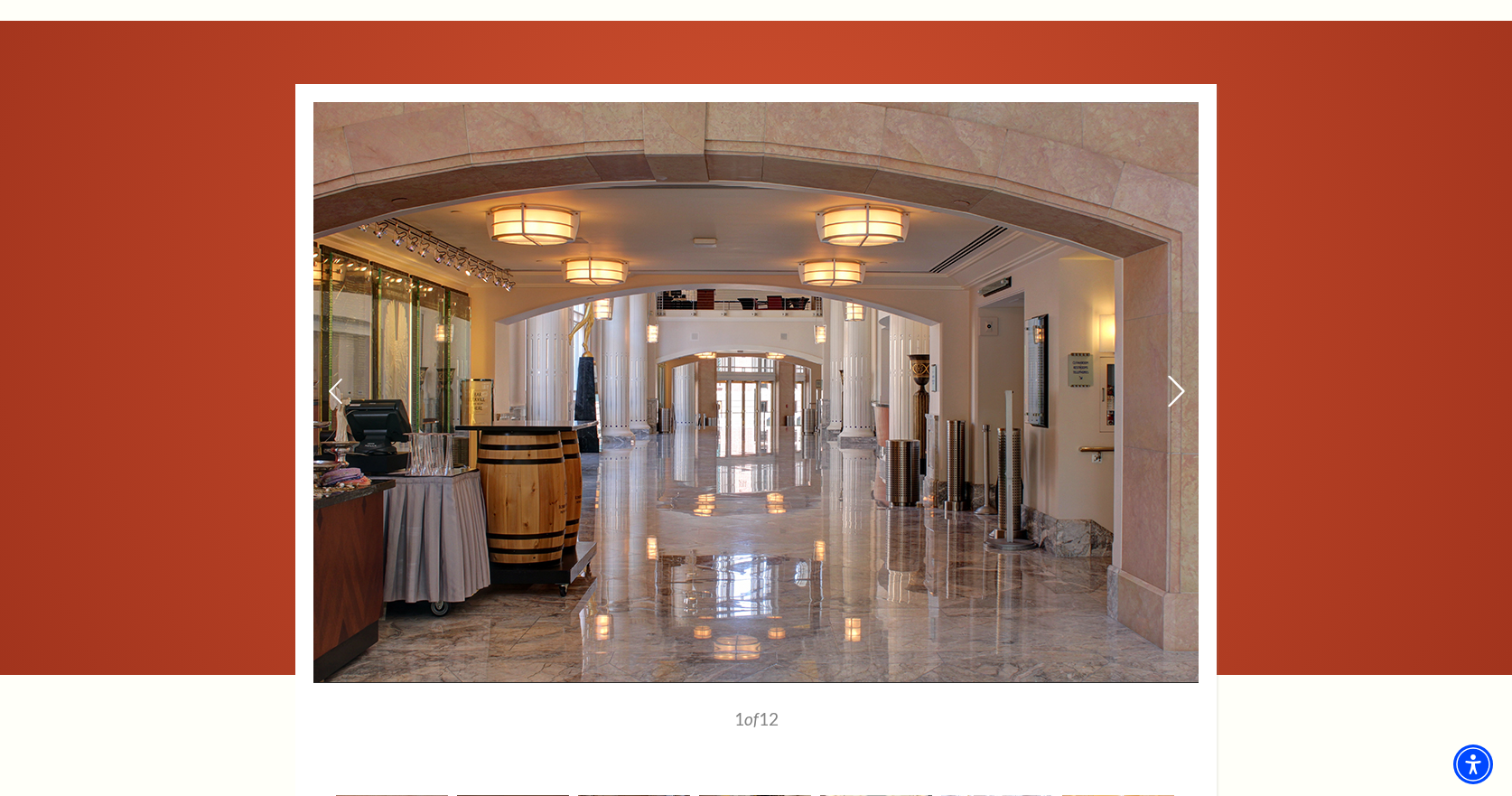
click at [1172, 376] on icon at bounding box center [1177, 392] width 19 height 32
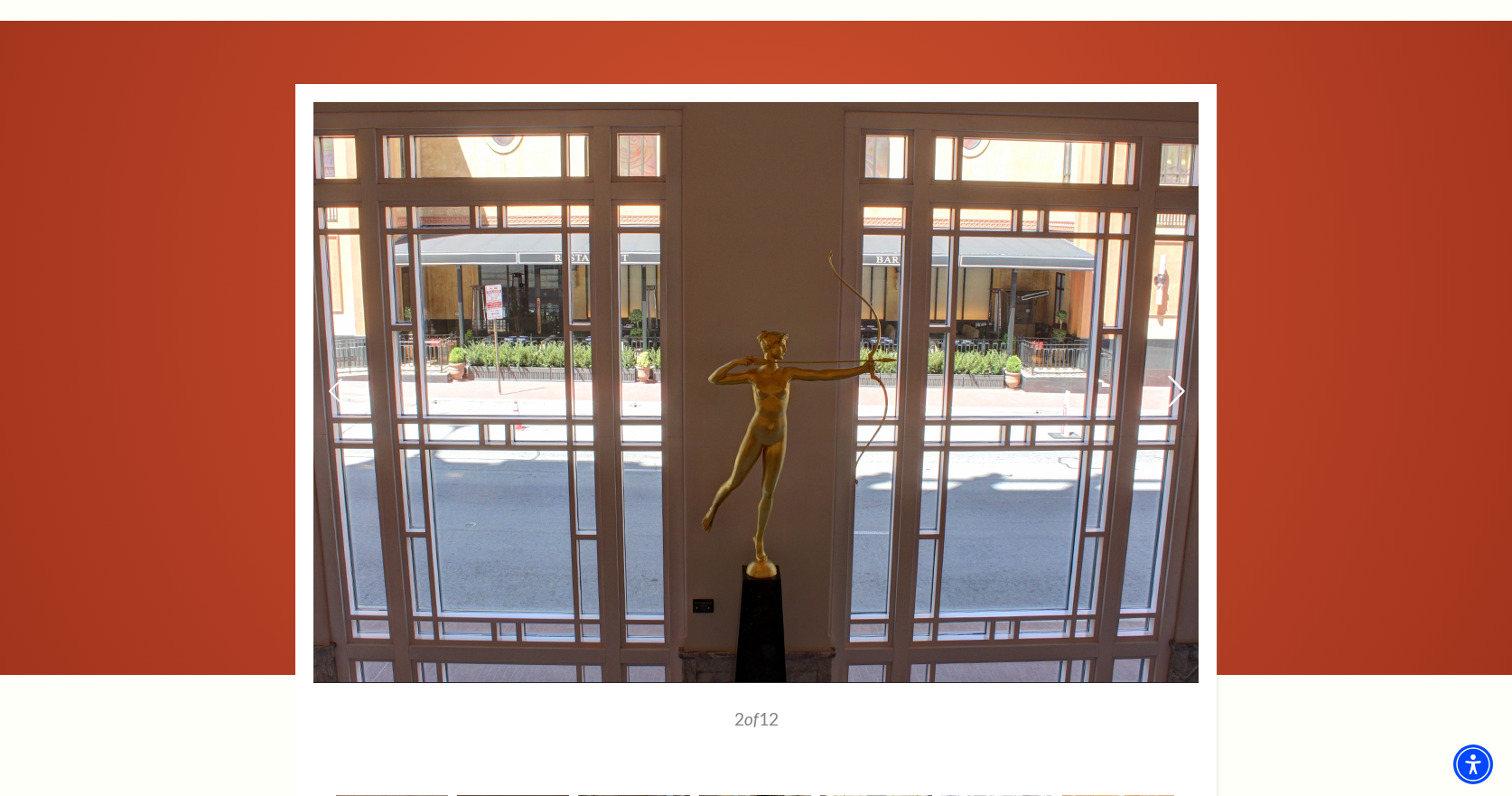
click at [1172, 376] on icon at bounding box center [1177, 392] width 19 height 32
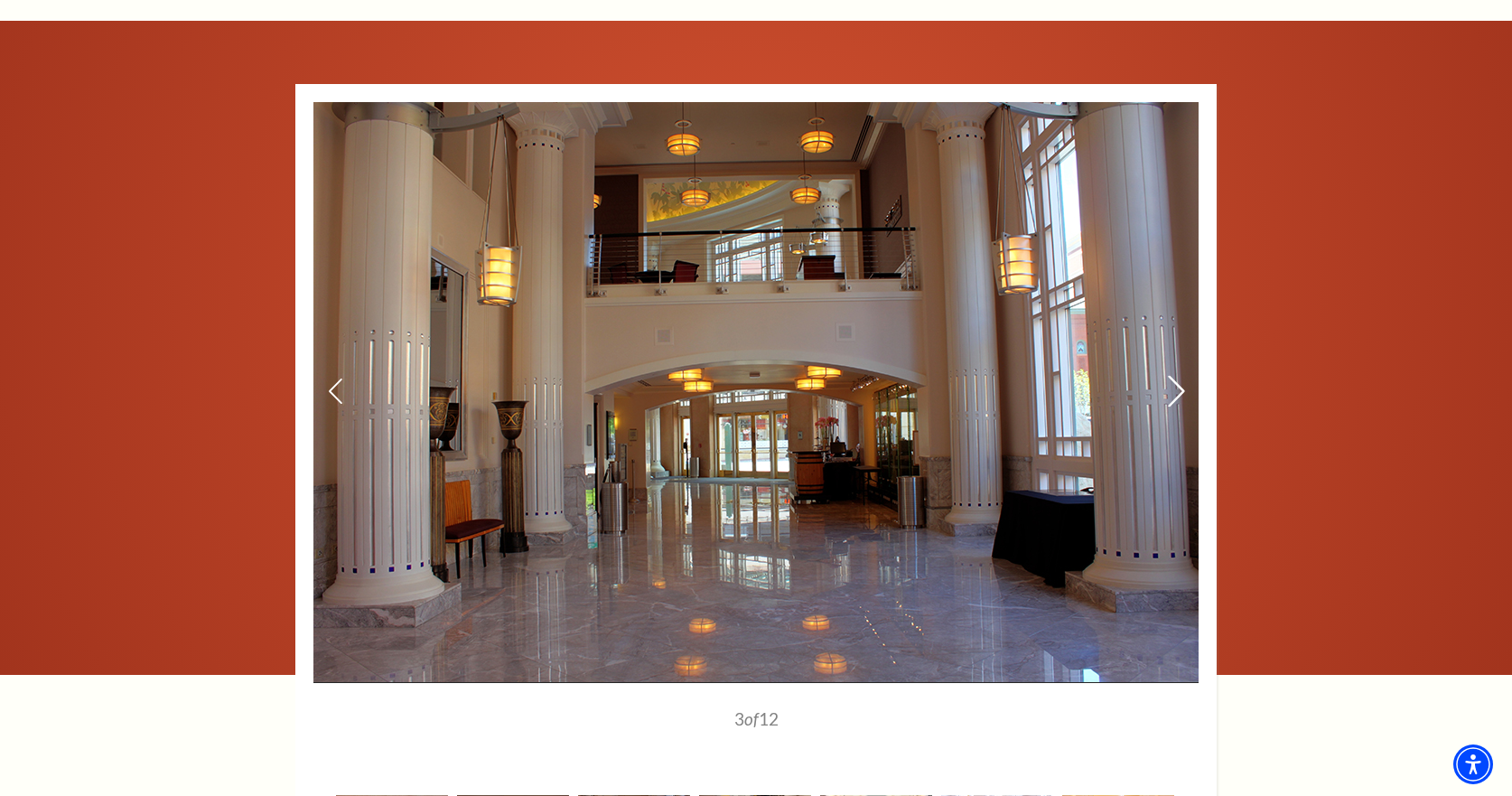
click at [1172, 376] on icon at bounding box center [1177, 392] width 19 height 32
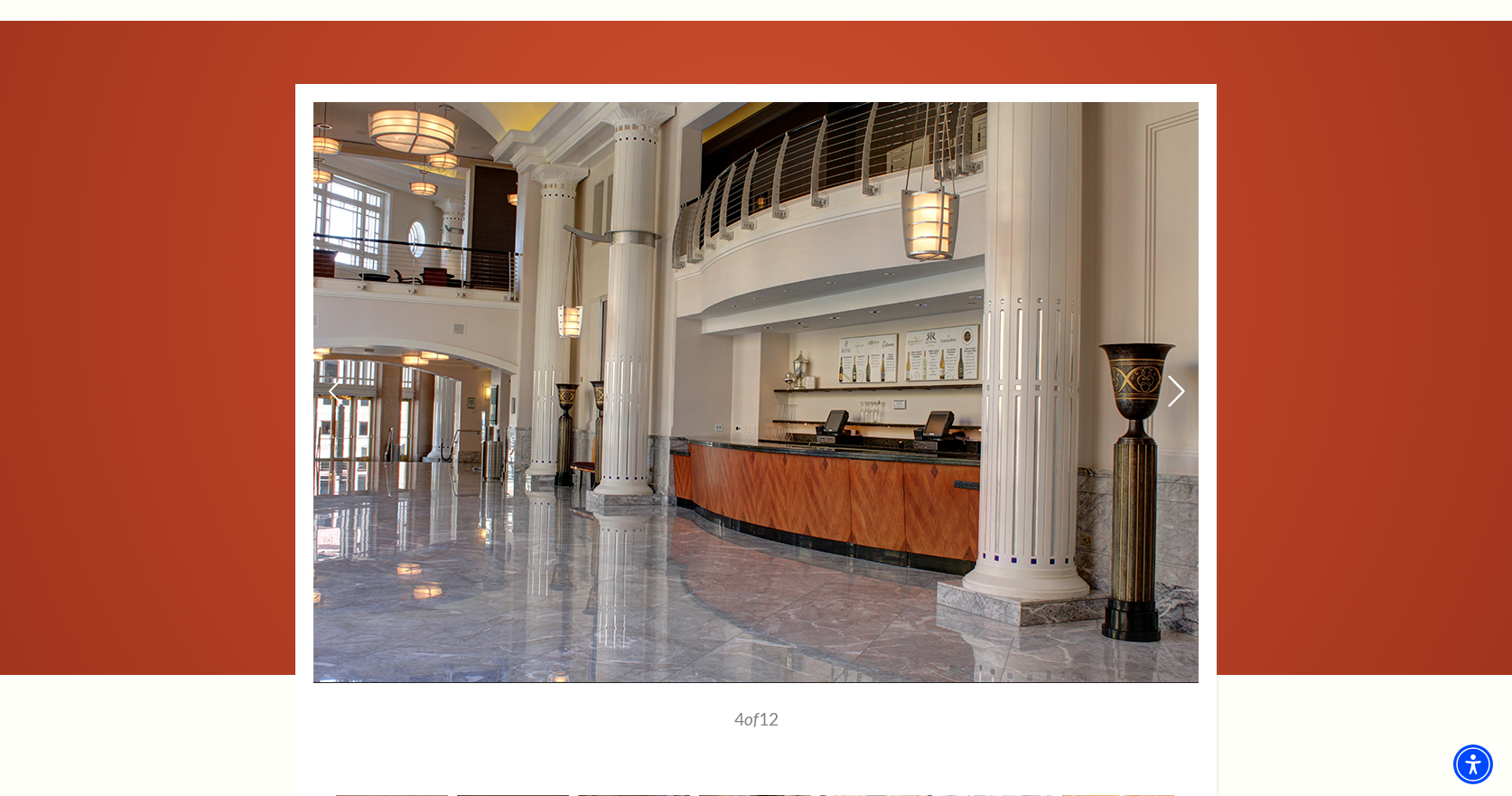
click at [1172, 376] on icon at bounding box center [1177, 392] width 19 height 32
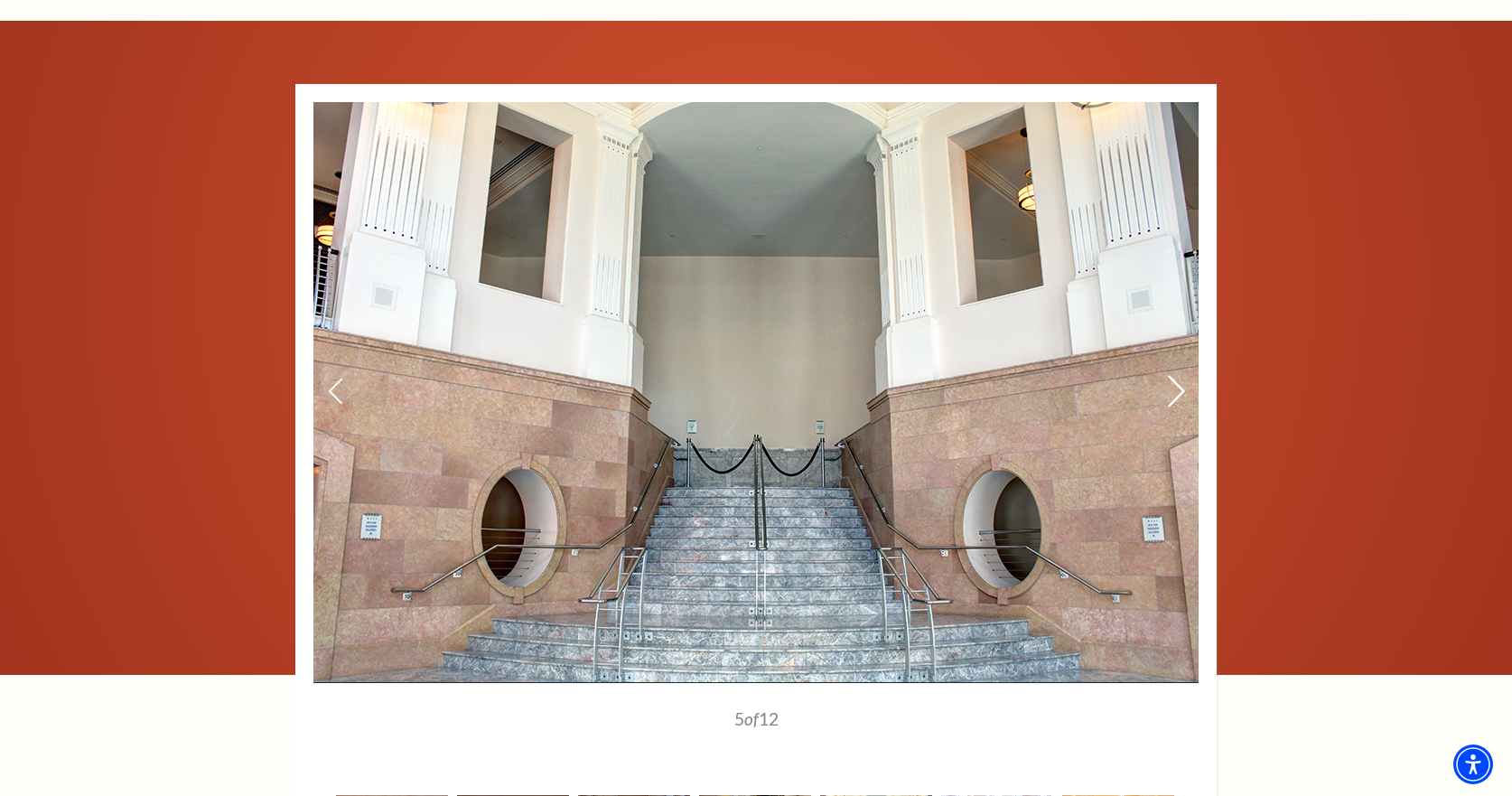
click at [1172, 376] on icon at bounding box center [1177, 392] width 19 height 32
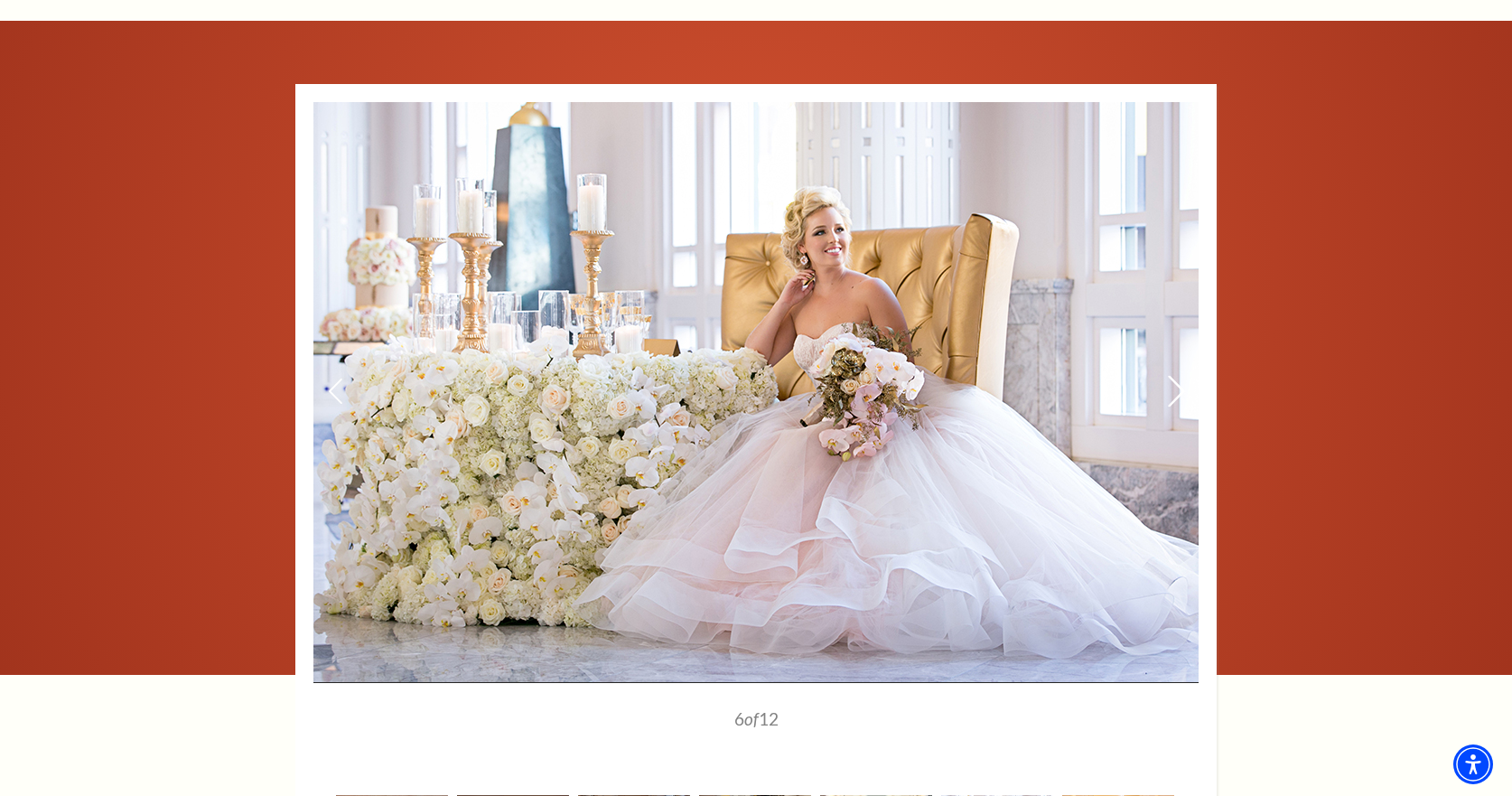
click at [1172, 376] on icon at bounding box center [1177, 392] width 19 height 32
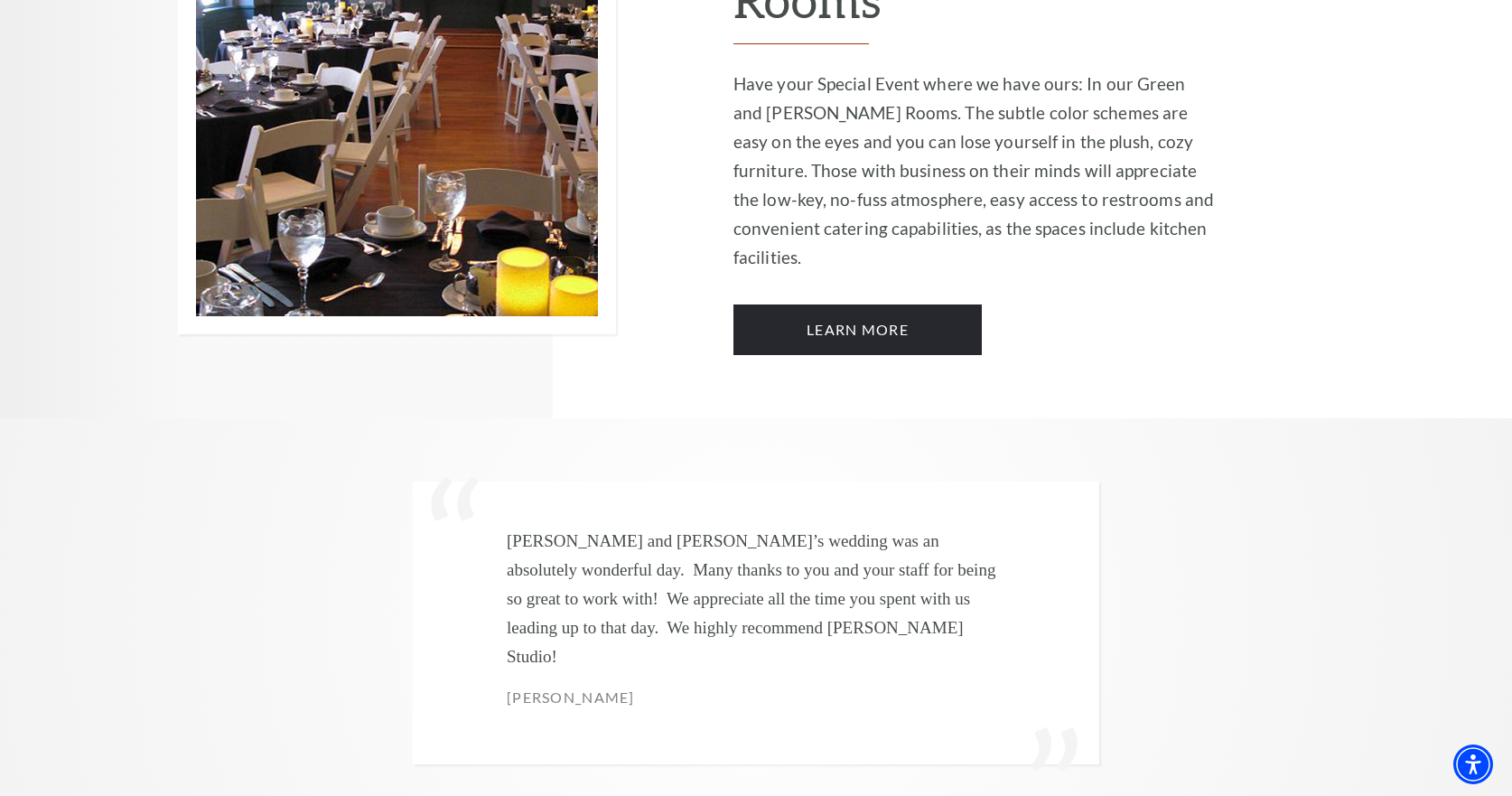
scroll to position [4698, 0]
